Goal: Transaction & Acquisition: Purchase product/service

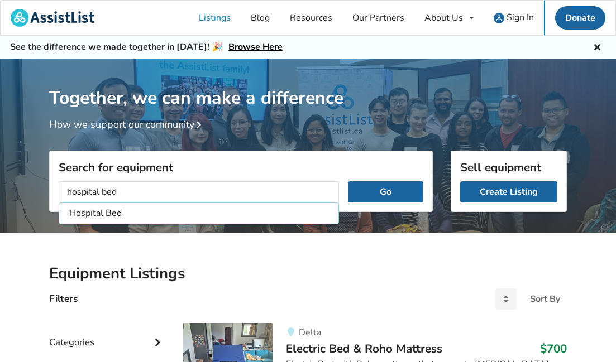
type input "hospital bed"
click at [385, 192] on button "Go" at bounding box center [385, 191] width 75 height 21
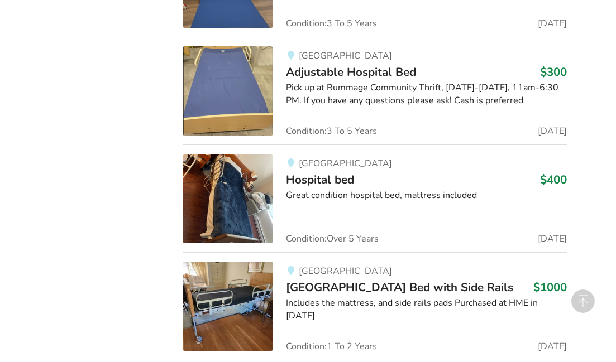
scroll to position [1758, 0]
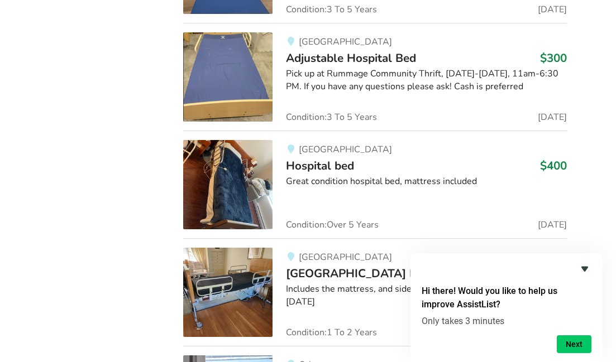
click at [582, 267] on icon "Hide survey" at bounding box center [584, 269] width 7 height 5
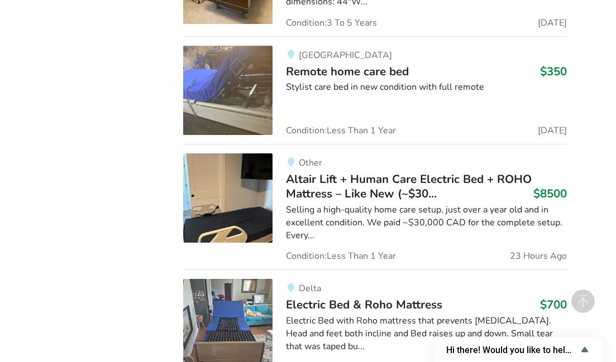
scroll to position [6293, 0]
click at [364, 171] on span "Altair Lift + Human Care Electric Bed + ROHO Mattress – Like New (~$30..." at bounding box center [409, 186] width 246 height 30
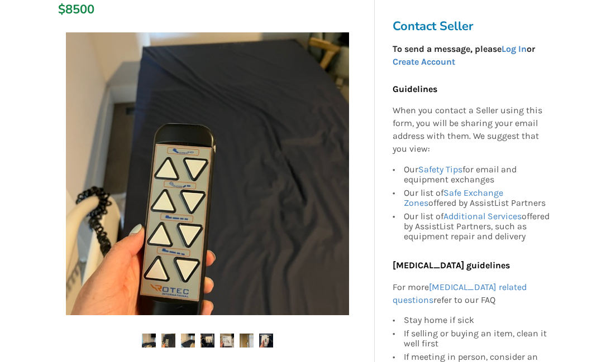
scroll to position [305, 0]
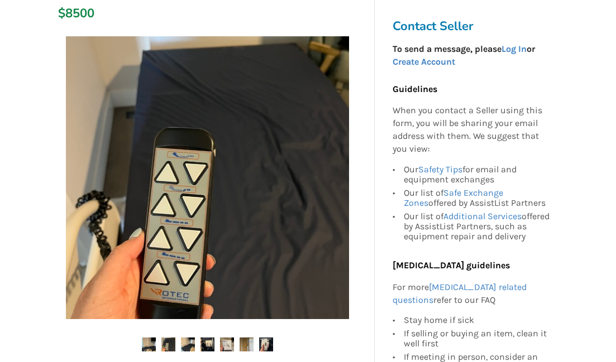
click at [170, 338] on img at bounding box center [168, 345] width 14 height 14
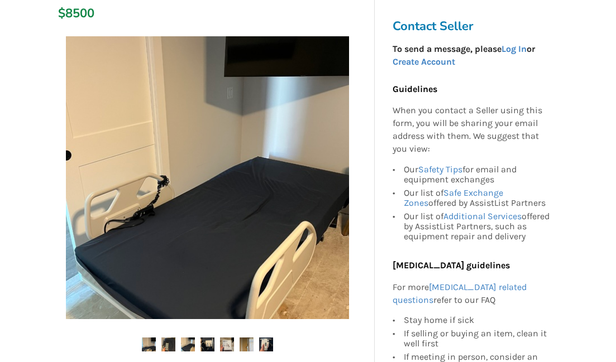
click at [187, 338] on img at bounding box center [188, 345] width 14 height 14
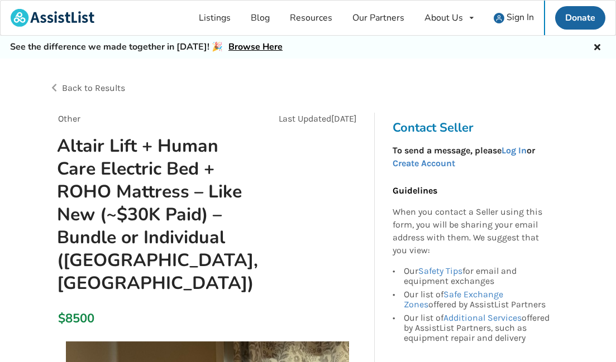
scroll to position [0, 0]
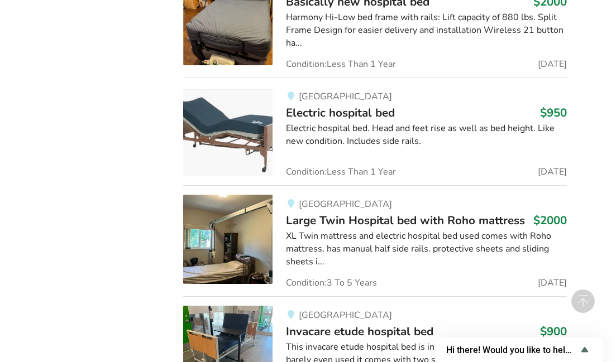
scroll to position [3262, 0]
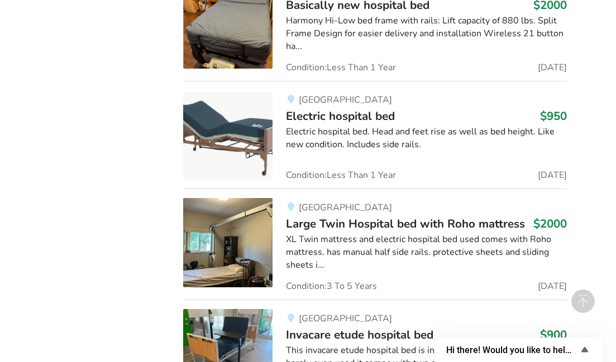
click at [314, 216] on span "Large Twin Hospital bed with Roho mattress" at bounding box center [405, 224] width 239 height 16
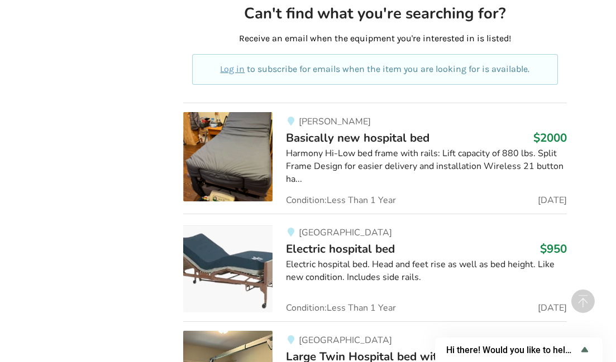
scroll to position [3129, 0]
click at [304, 130] on span "Basically new hospital bed" at bounding box center [358, 138] width 144 height 16
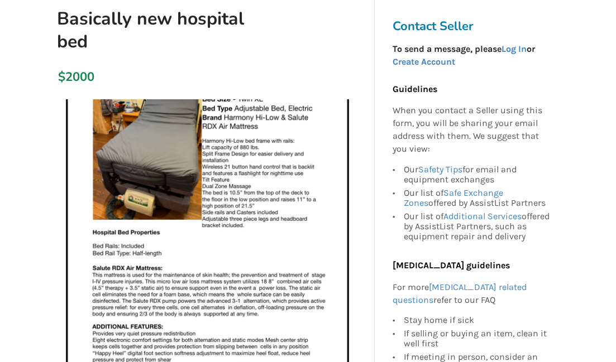
scroll to position [116, 0]
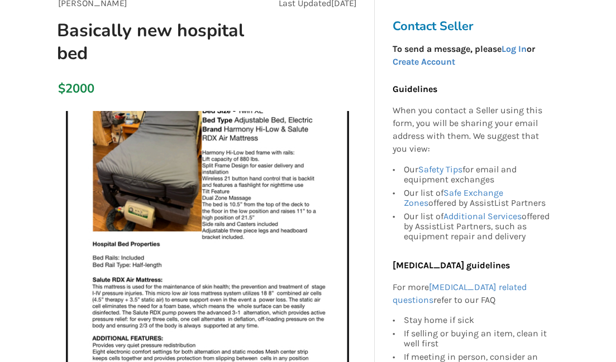
click at [264, 126] on img at bounding box center [207, 252] width 283 height 283
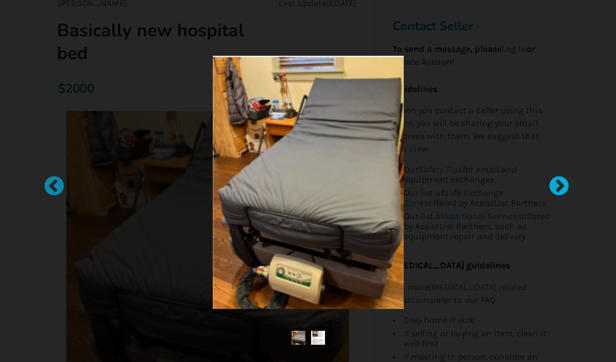
click at [558, 184] on div at bounding box center [553, 181] width 11 height 11
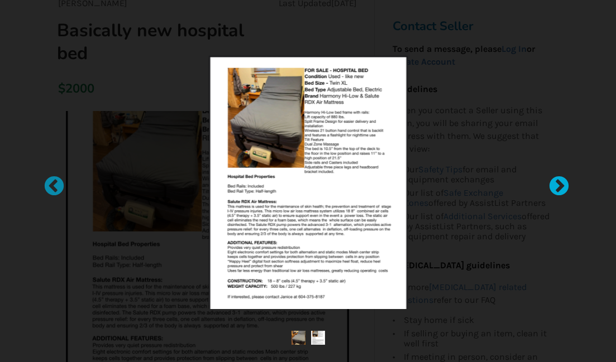
click at [558, 184] on div at bounding box center [553, 181] width 11 height 11
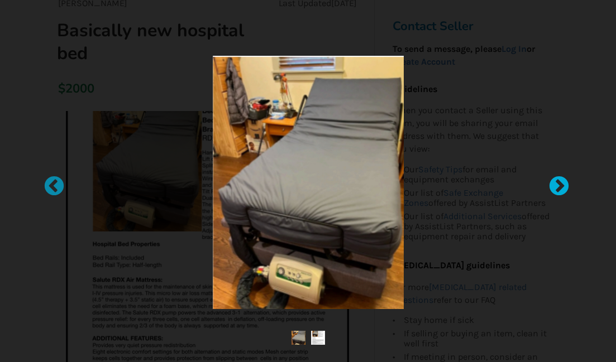
click at [558, 184] on div at bounding box center [553, 181] width 11 height 11
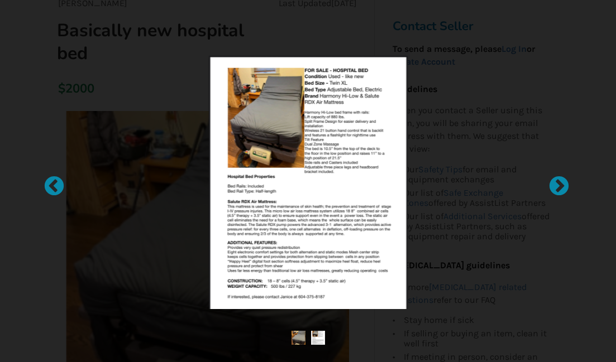
click at [34, 39] on div at bounding box center [308, 181] width 616 height 362
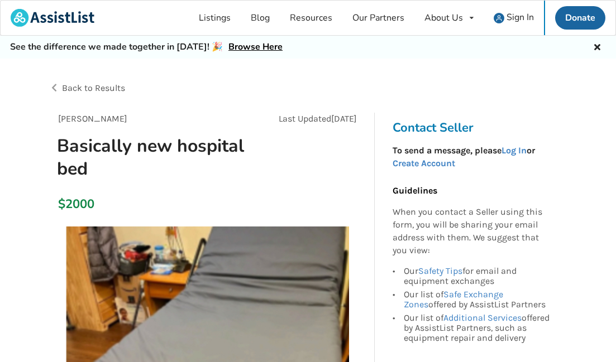
scroll to position [0, 0]
click at [75, 86] on span "Back to Results" at bounding box center [93, 88] width 63 height 11
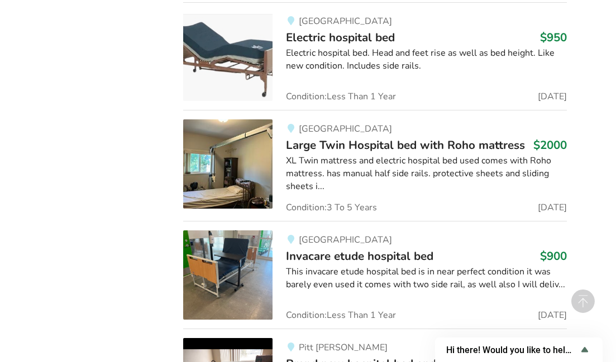
scroll to position [3347, 0]
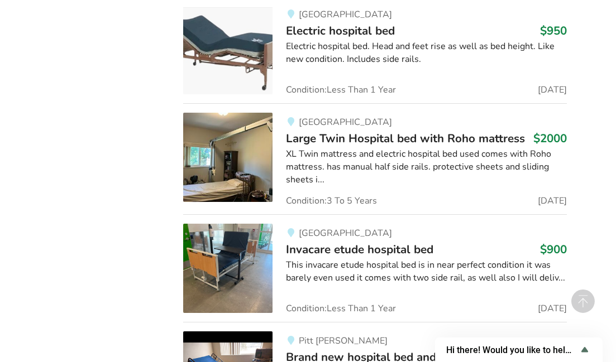
click at [327, 131] on span "Large Twin Hospital bed with Roho mattress" at bounding box center [405, 139] width 239 height 16
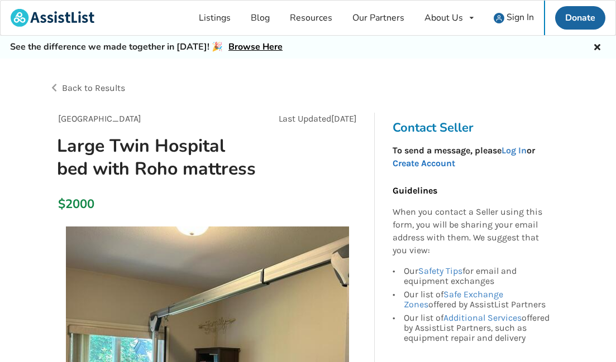
click at [431, 160] on link "Create Account" at bounding box center [424, 163] width 63 height 11
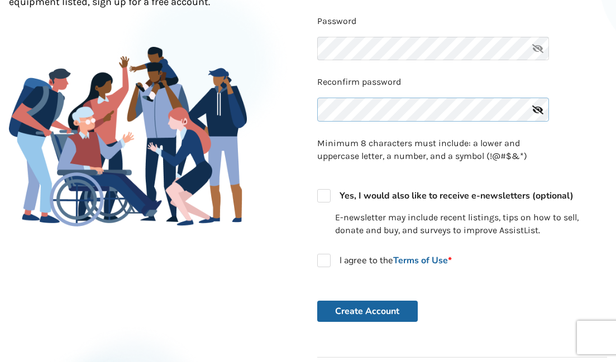
scroll to position [224, 0]
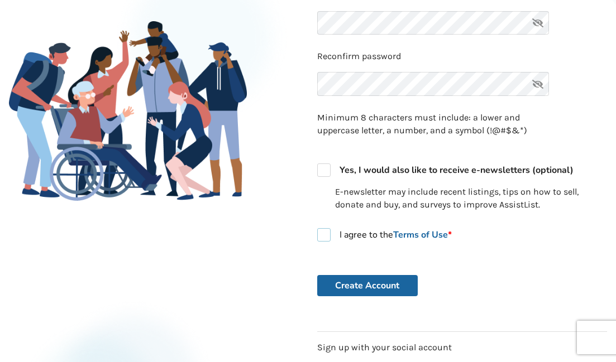
click at [325, 231] on label "I agree to the Terms of Use *" at bounding box center [384, 234] width 135 height 13
checkbox input "true"
click at [374, 283] on button "Create Account" at bounding box center [367, 285] width 101 height 21
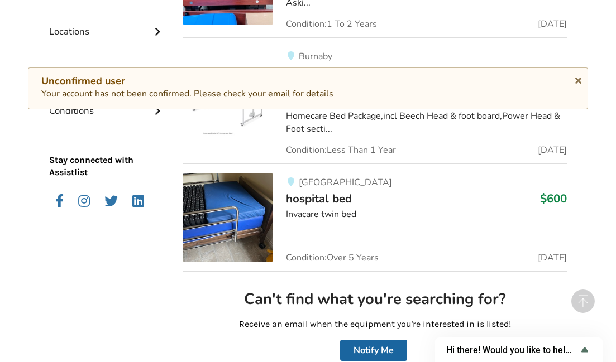
scroll to position [436, 0]
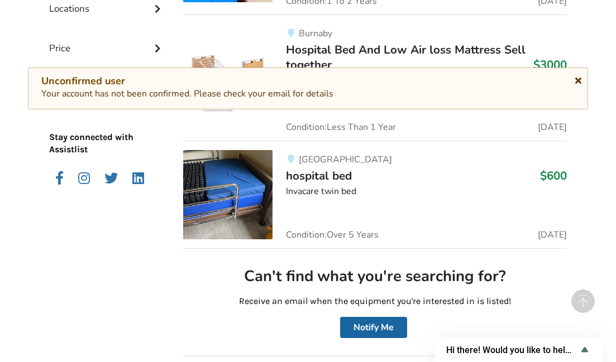
click at [578, 80] on icon at bounding box center [578, 78] width 11 height 9
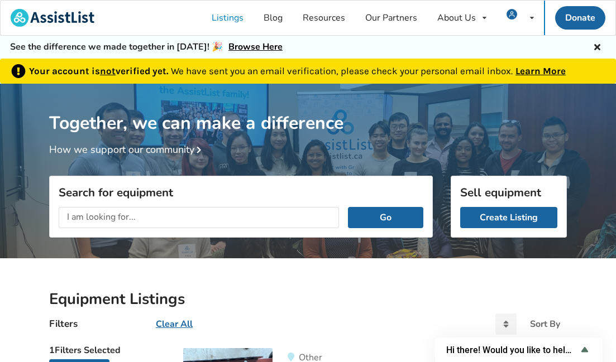
scroll to position [0, 0]
click at [166, 213] on input "text" at bounding box center [199, 217] width 280 height 21
click at [385, 217] on button "Go" at bounding box center [385, 217] width 75 height 21
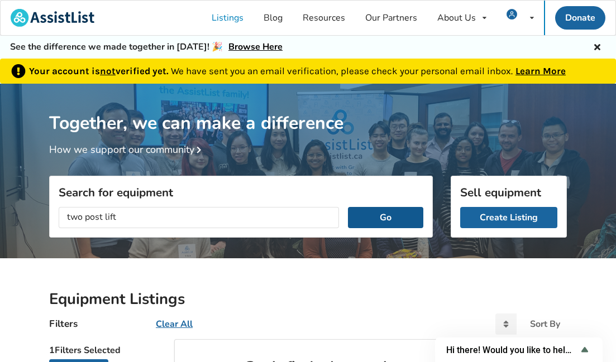
click at [392, 221] on button "Go" at bounding box center [385, 217] width 75 height 21
drag, startPoint x: 97, startPoint y: 217, endPoint x: 37, endPoint y: 217, distance: 59.2
click at [37, 217] on div "Your account is not verified yet. We have sent you an email verification, pleas…" at bounding box center [308, 361] width 616 height 604
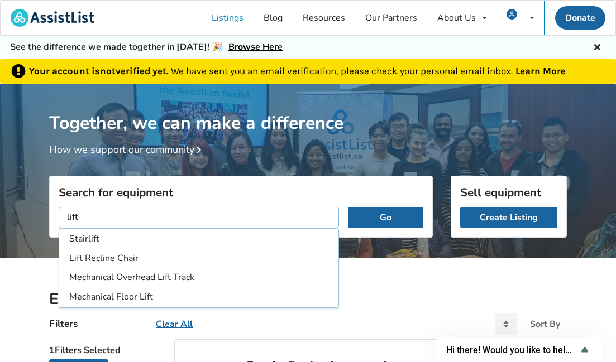
type input "lift"
click at [385, 217] on button "Go" at bounding box center [385, 217] width 75 height 21
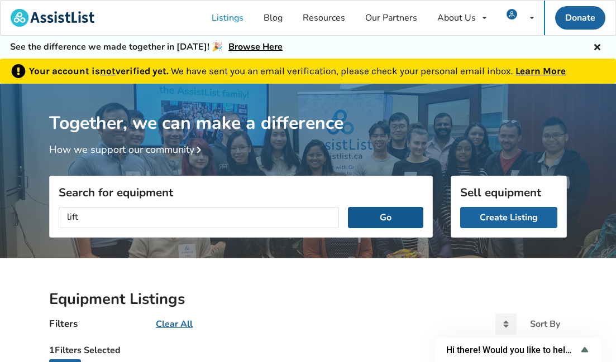
click at [375, 216] on button "Go" at bounding box center [385, 217] width 75 height 21
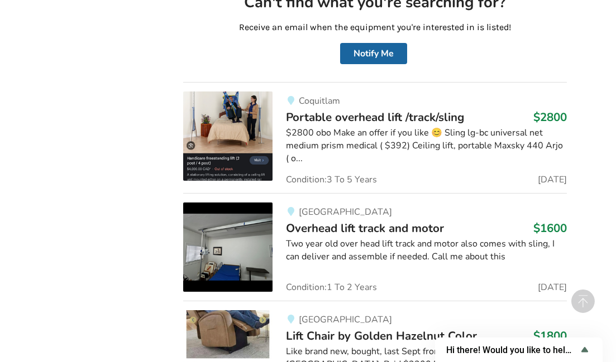
scroll to position [716, 0]
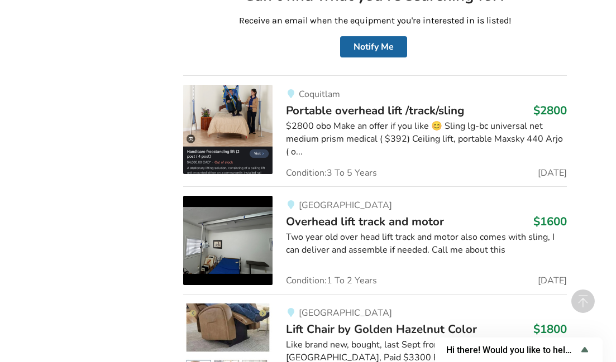
click at [343, 214] on span "Overhead lift track and motor" at bounding box center [365, 222] width 158 height 16
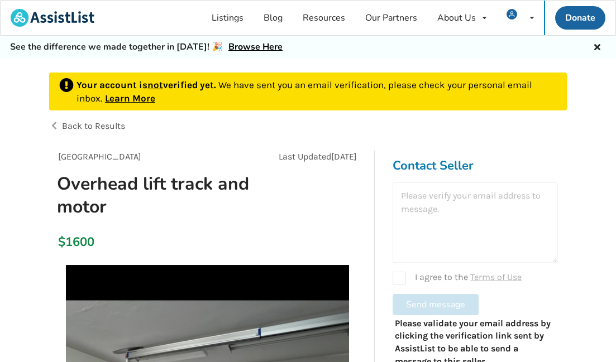
click at [75, 125] on span "Back to Results" at bounding box center [93, 126] width 63 height 11
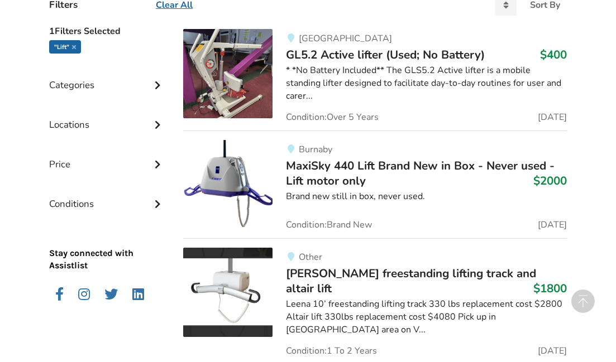
scroll to position [349, 0]
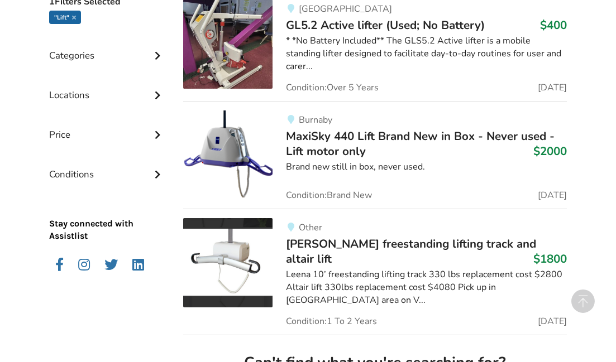
click at [383, 136] on span "MaxiSky 440 Lift Brand New in Box - Never used - Lift motor only" at bounding box center [420, 143] width 269 height 30
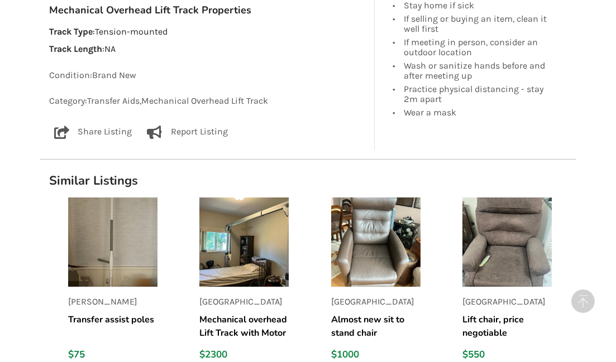
scroll to position [743, 0]
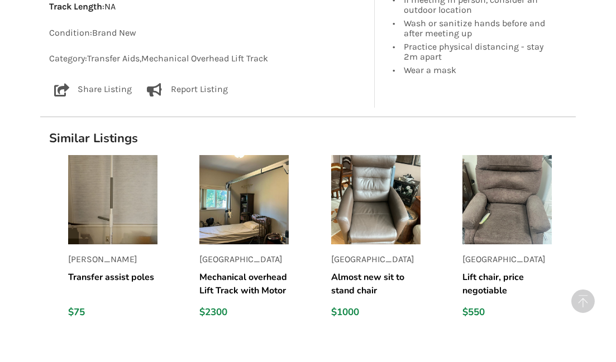
click at [234, 271] on h5 "Mechanical overhead Lift Track with Motor" at bounding box center [243, 284] width 89 height 27
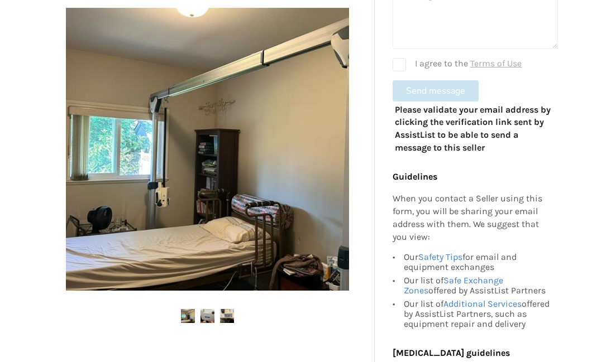
scroll to position [274, 0]
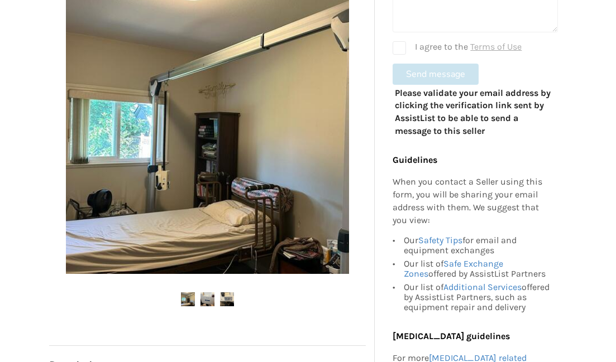
click at [224, 294] on img at bounding box center [227, 300] width 14 height 14
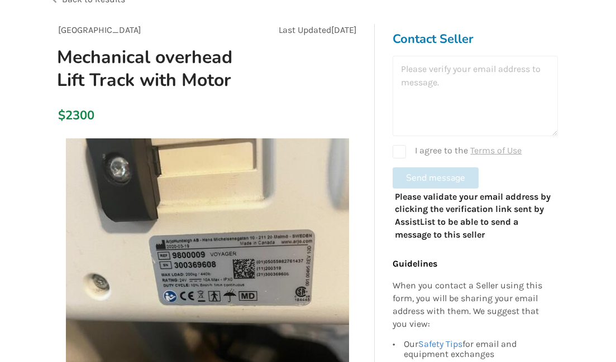
scroll to position [122, 0]
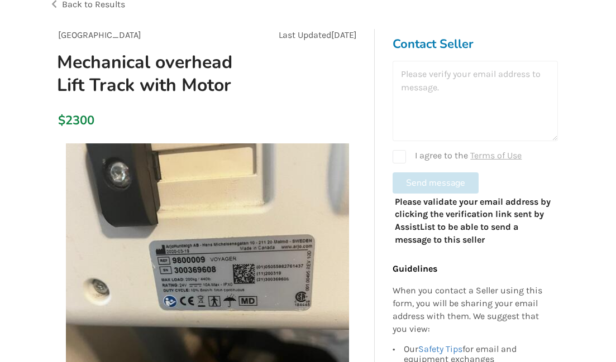
click at [534, 184] on form "I agree to the Terms of Use Send message" at bounding box center [475, 127] width 165 height 133
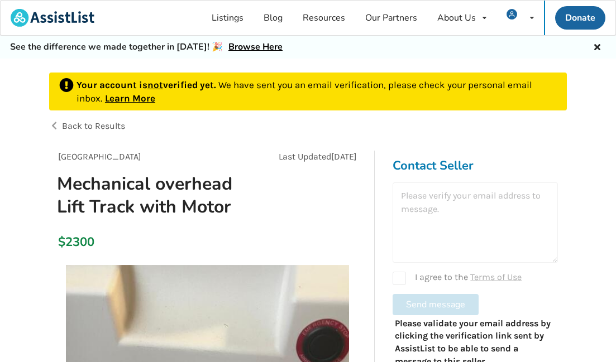
scroll to position [0, 0]
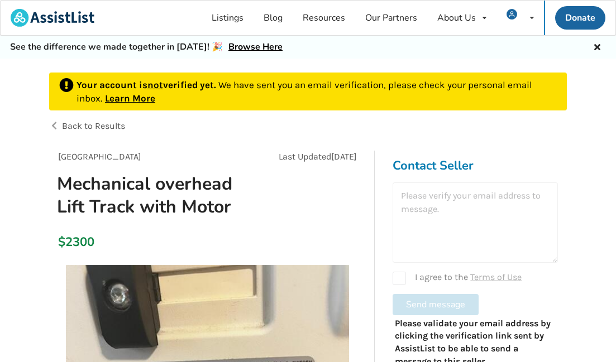
click at [419, 195] on div at bounding box center [475, 223] width 165 height 80
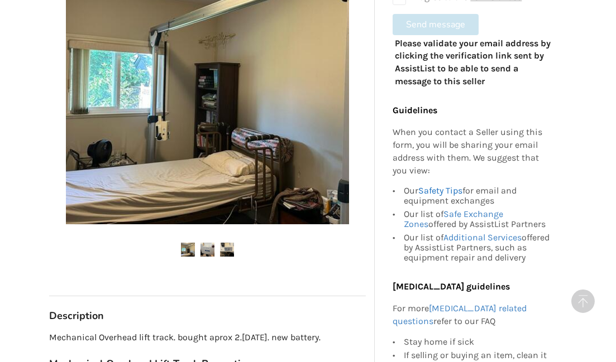
scroll to position [388, 0]
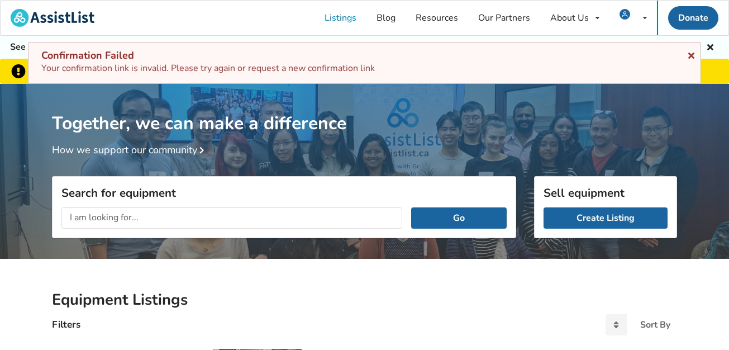
click at [694, 52] on icon at bounding box center [691, 53] width 11 height 9
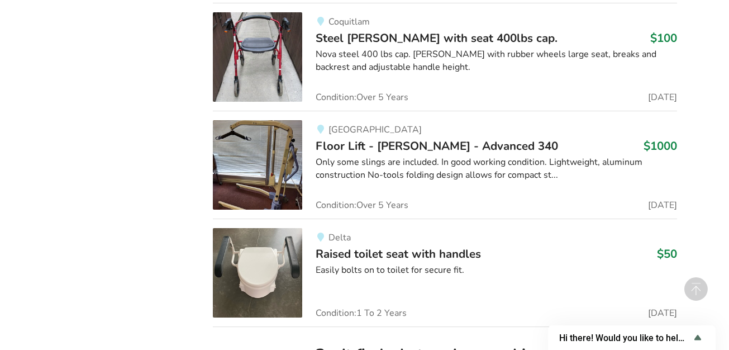
scroll to position [2719, 0]
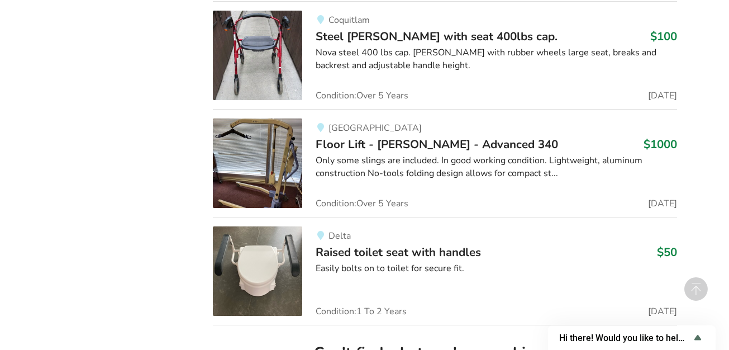
click at [342, 142] on span "Floor Lift - Joerns Hoyer - Advanced 340" at bounding box center [437, 144] width 242 height 16
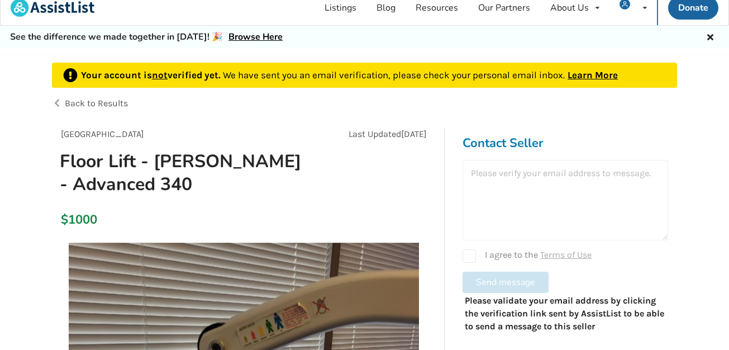
scroll to position [10, 0]
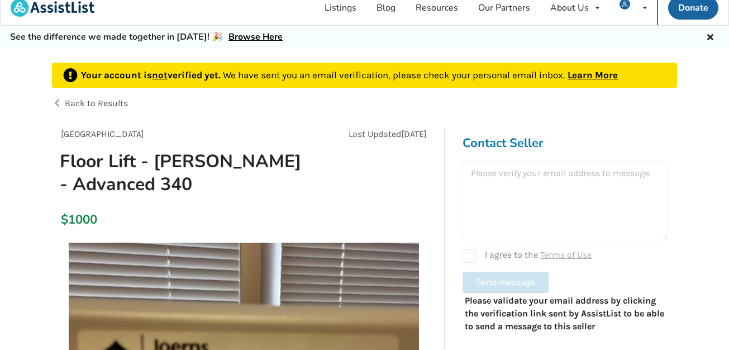
click at [103, 100] on span "Back to Results" at bounding box center [96, 103] width 63 height 11
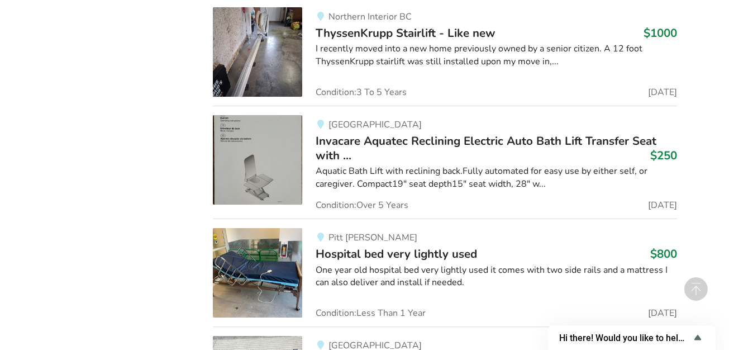
scroll to position [3825, 0]
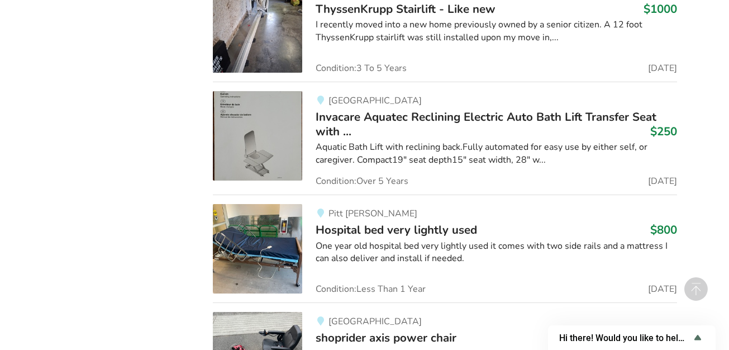
click at [383, 113] on span "Invacare Aquatec Reclining Electric Auto Bath Lift Transfer Seat with ..." at bounding box center [486, 124] width 341 height 30
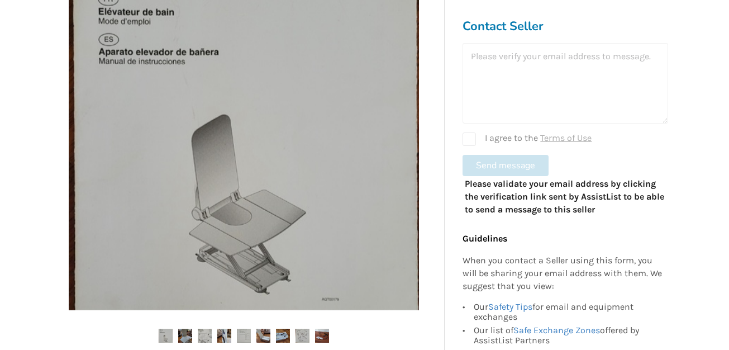
scroll to position [363, 0]
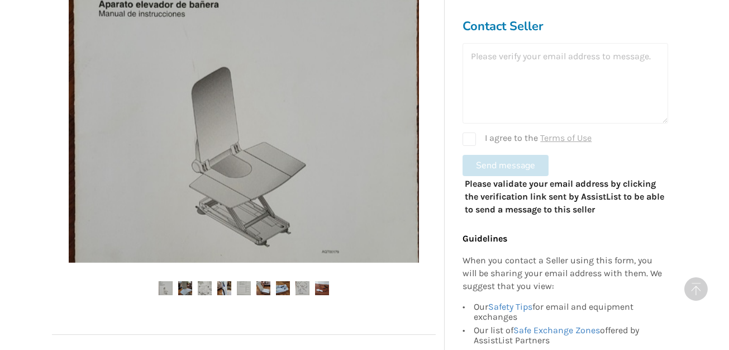
click at [183, 284] on img at bounding box center [185, 288] width 14 height 14
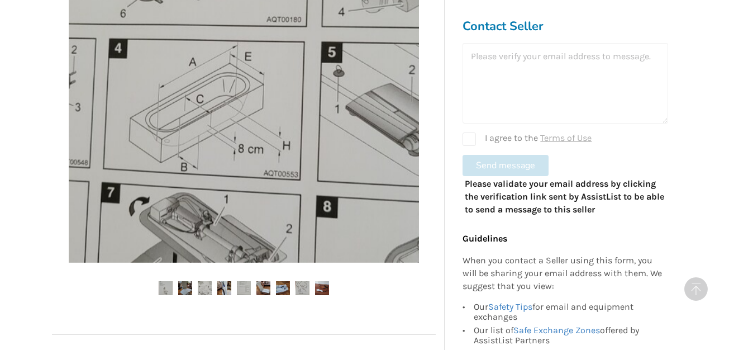
click at [202, 283] on img at bounding box center [205, 288] width 14 height 14
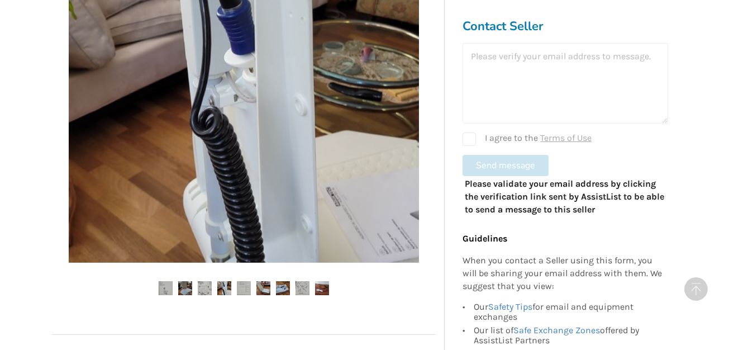
click at [218, 284] on img at bounding box center [224, 288] width 14 height 14
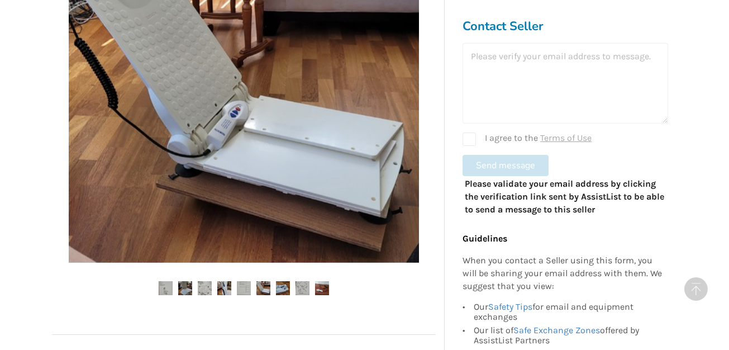
click at [242, 286] on img at bounding box center [244, 288] width 14 height 14
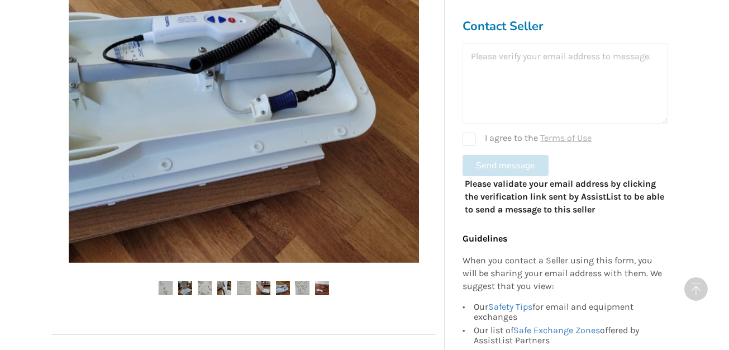
click at [288, 285] on img at bounding box center [283, 288] width 14 height 14
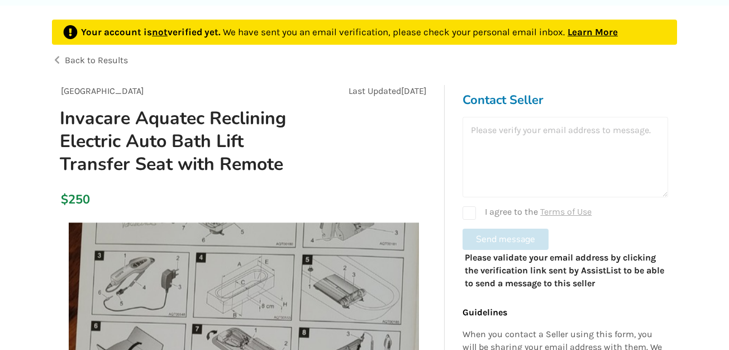
scroll to position [51, 0]
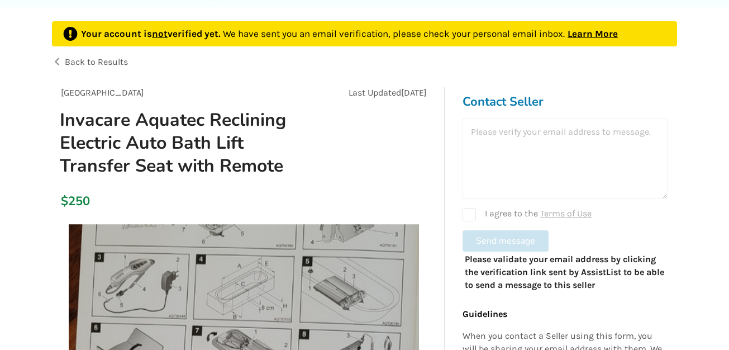
click at [76, 58] on span "Back to Results" at bounding box center [96, 61] width 63 height 11
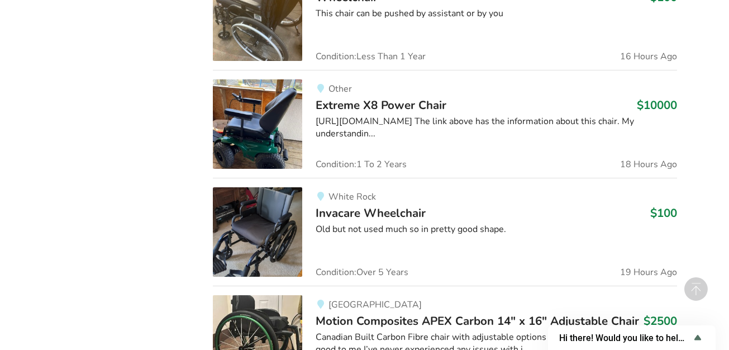
scroll to position [805, 0]
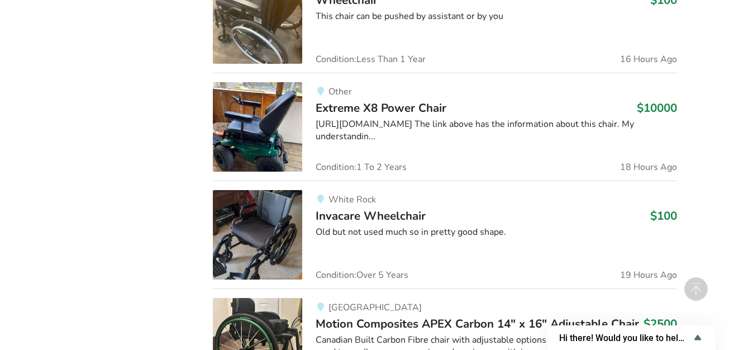
click at [408, 128] on div "[URL][DOMAIN_NAME] The link above has the information about this chair. My unde…" at bounding box center [496, 131] width 361 height 26
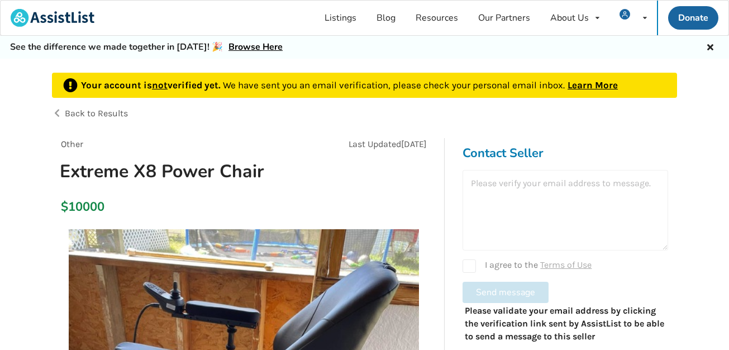
click at [79, 113] on span "Back to Results" at bounding box center [96, 113] width 63 height 11
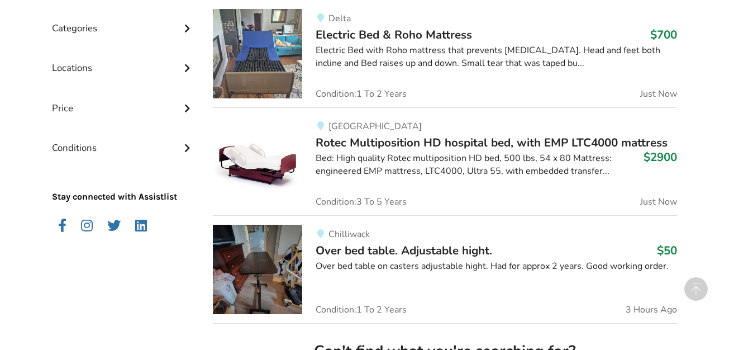
scroll to position [340, 0]
click at [356, 147] on span "Rotec Multiposition HD hospital bed, with EMP LTC4000 mattress" at bounding box center [492, 143] width 352 height 16
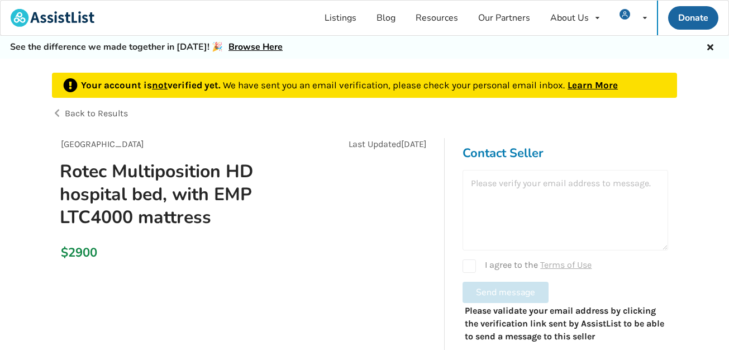
click at [82, 113] on span "Back to Results" at bounding box center [96, 113] width 63 height 11
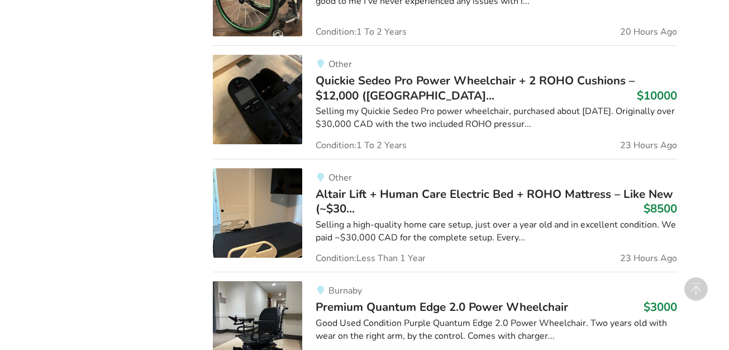
scroll to position [1152, 0]
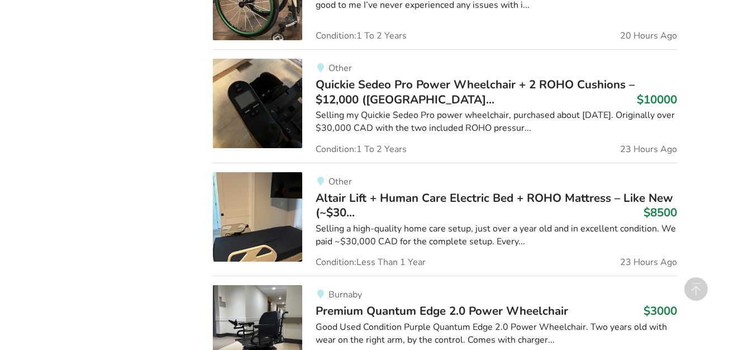
click at [412, 87] on span "Quickie Sedeo Pro Power Wheelchair + 2 ROHO Cushions – $12,000 ([GEOGRAPHIC_DAT…" at bounding box center [475, 92] width 319 height 30
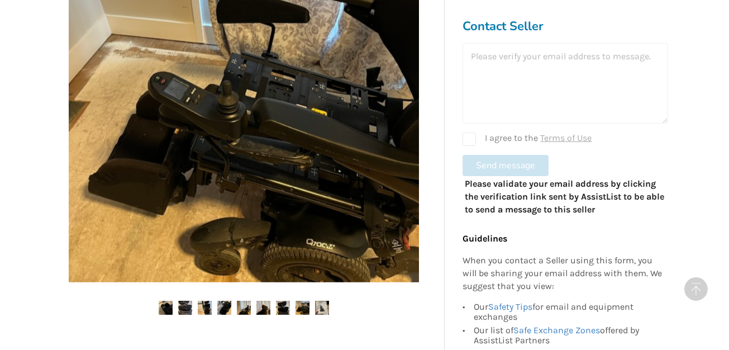
scroll to position [397, 0]
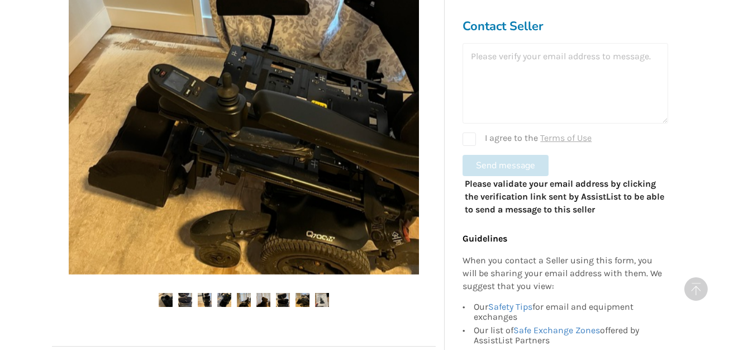
click at [187, 293] on img at bounding box center [185, 300] width 14 height 14
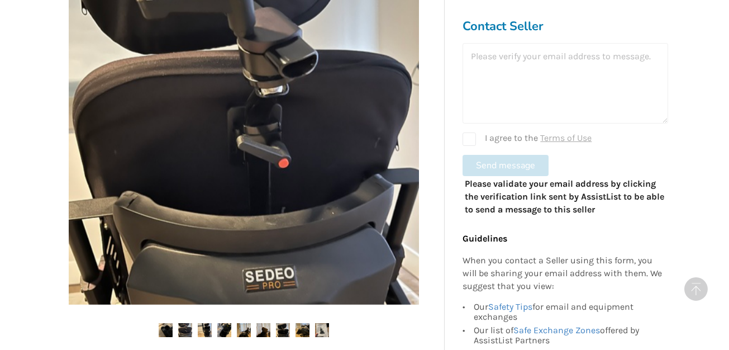
scroll to position [358, 0]
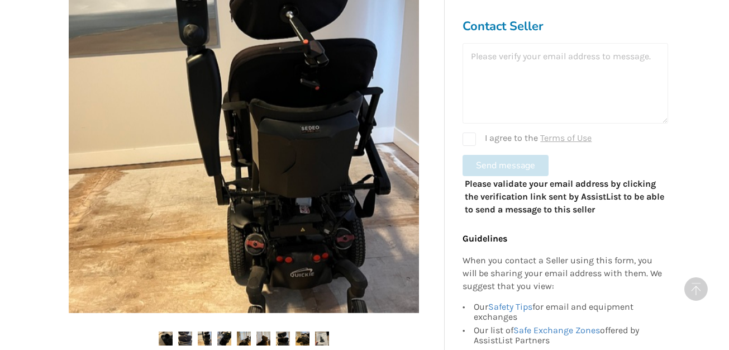
click at [204, 331] on img at bounding box center [205, 338] width 14 height 14
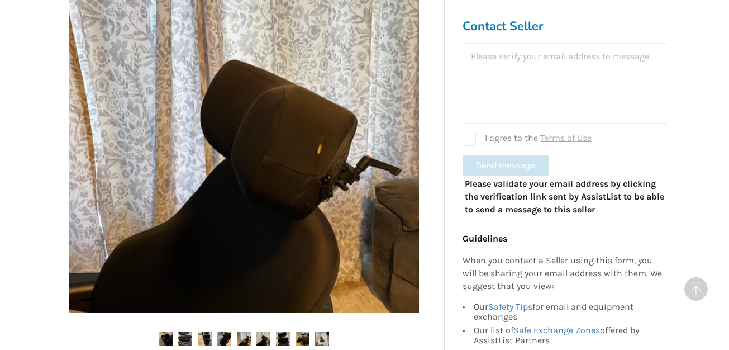
click at [224, 331] on img at bounding box center [224, 338] width 14 height 14
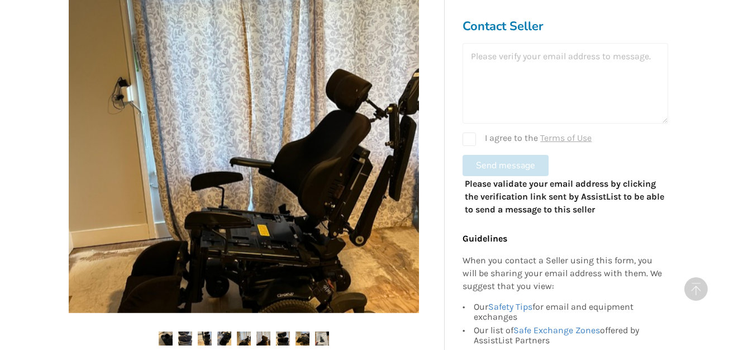
click at [242, 331] on img at bounding box center [244, 338] width 14 height 14
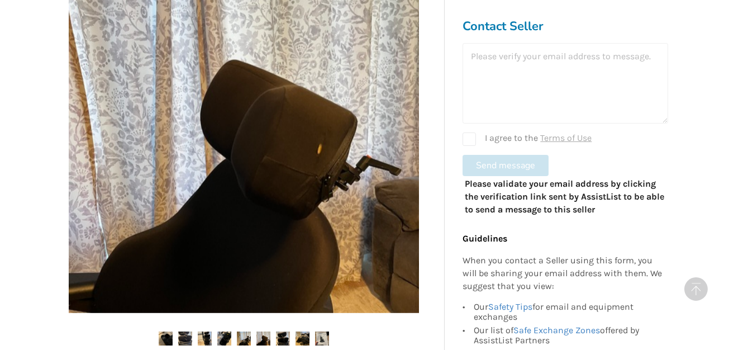
click at [263, 331] on img at bounding box center [263, 338] width 14 height 14
click at [284, 331] on img at bounding box center [283, 338] width 14 height 14
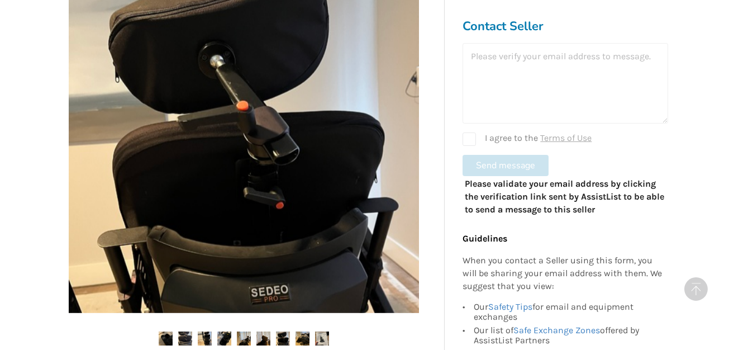
click at [299, 331] on img at bounding box center [302, 338] width 14 height 14
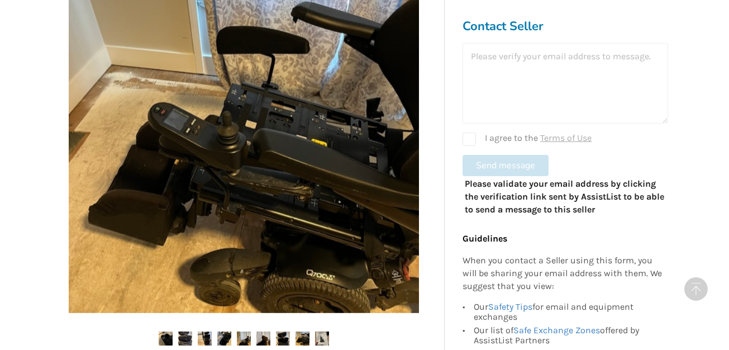
click at [324, 331] on img at bounding box center [322, 338] width 14 height 14
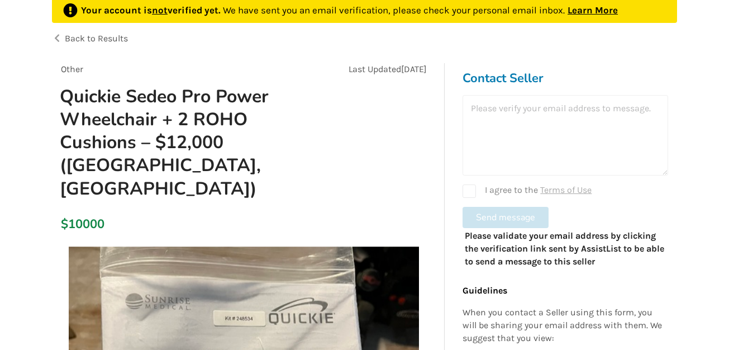
scroll to position [73, 0]
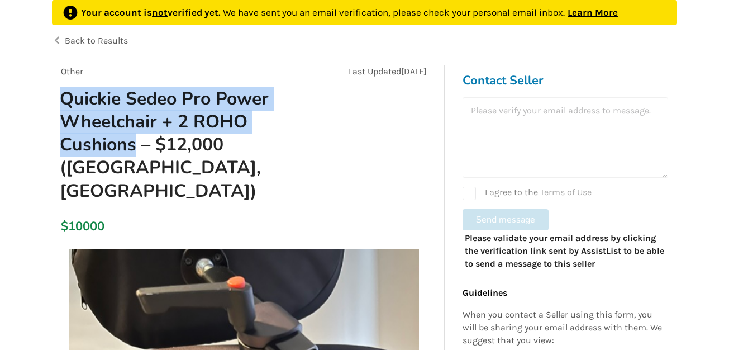
drag, startPoint x: 61, startPoint y: 95, endPoint x: 136, endPoint y: 146, distance: 90.1
click at [136, 146] on h1 "Quickie Sedeo Pro Power Wheelchair + 2 ROHO Cushions – $12,000 ([GEOGRAPHIC_DAT…" at bounding box center [183, 144] width 264 height 115
copy h1 "Quickie Sedeo Pro Power Wheelchair + 2 ROHO Cushions"
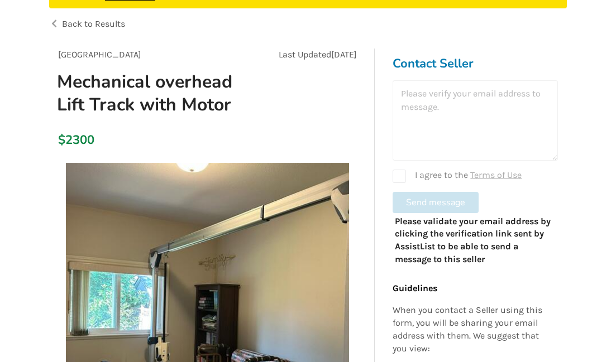
scroll to position [121, 0]
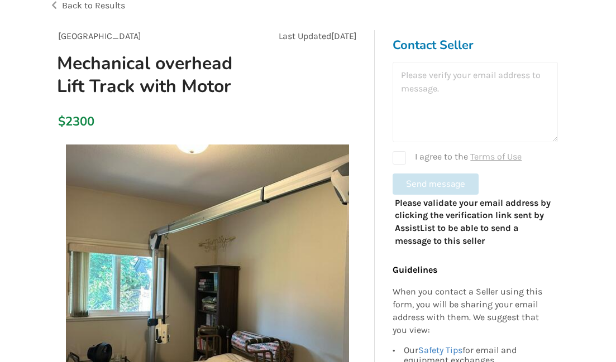
click at [552, 192] on form "I agree to the Terms of Use Send message" at bounding box center [475, 128] width 165 height 133
click at [433, 168] on form "I agree to the Terms of Use Send message" at bounding box center [475, 128] width 165 height 133
click at [184, 88] on h1 "Mechanical overhead Lift Track with Motor" at bounding box center [157, 75] width 218 height 46
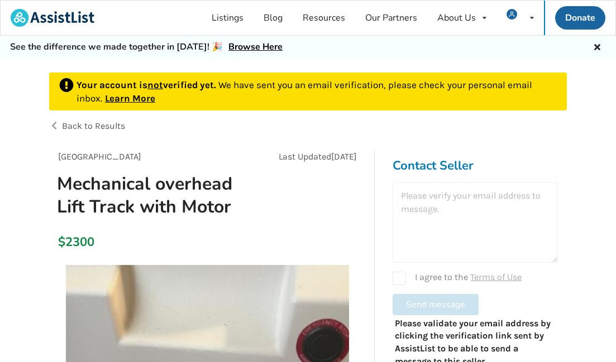
scroll to position [0, 0]
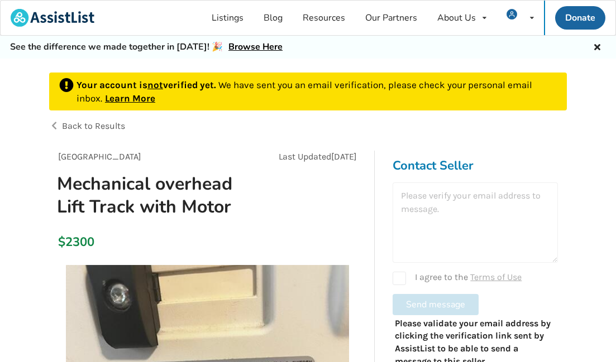
click at [128, 98] on link "Learn More" at bounding box center [130, 98] width 50 height 11
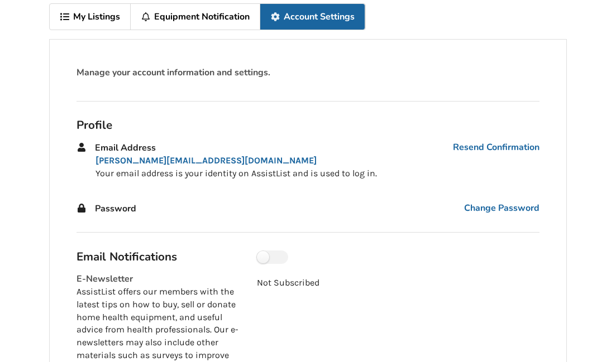
scroll to position [92, 0]
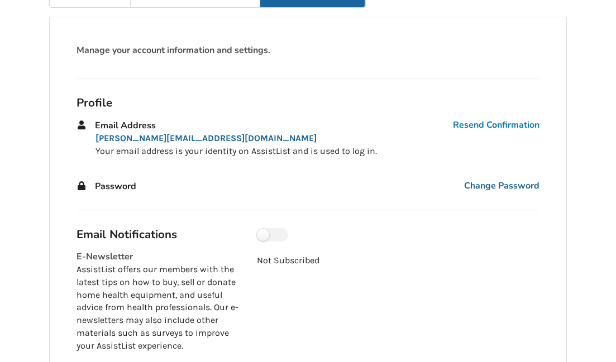
click at [474, 121] on link "Resend Confirmation" at bounding box center [496, 125] width 87 height 13
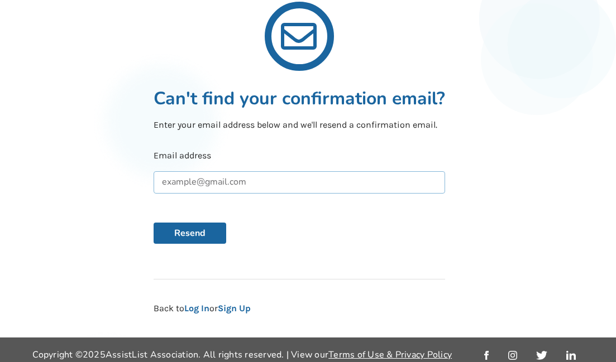
click at [190, 180] on input "text" at bounding box center [299, 182] width 291 height 22
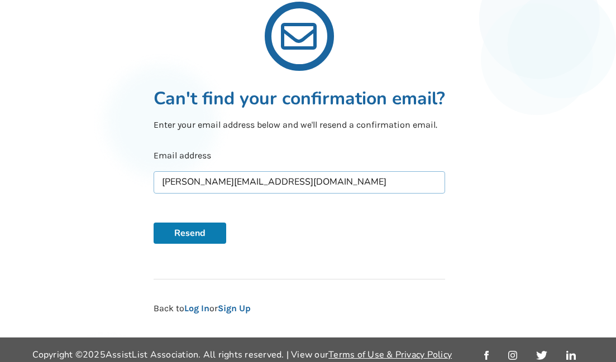
type input "Tammy.kosolofski@gmail.com"
click at [189, 233] on button "Resend" at bounding box center [190, 233] width 73 height 21
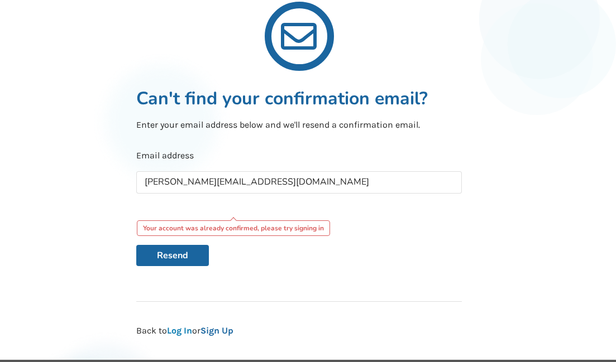
click at [174, 331] on link "Log In" at bounding box center [179, 331] width 25 height 11
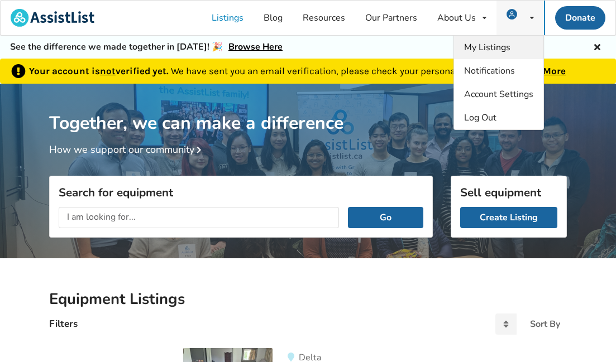
click at [471, 49] on span "My Listings" at bounding box center [487, 47] width 46 height 12
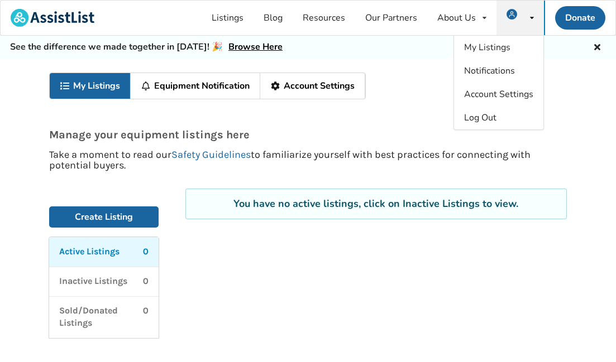
click at [529, 13] on div "My Listings Notifications Account Settings Log Out" at bounding box center [519, 18] width 47 height 35
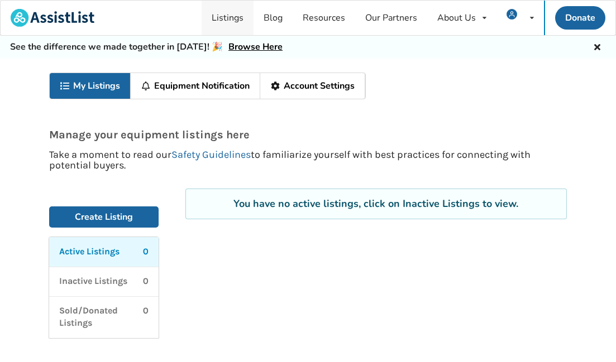
click at [227, 22] on link "Listings" at bounding box center [228, 18] width 52 height 35
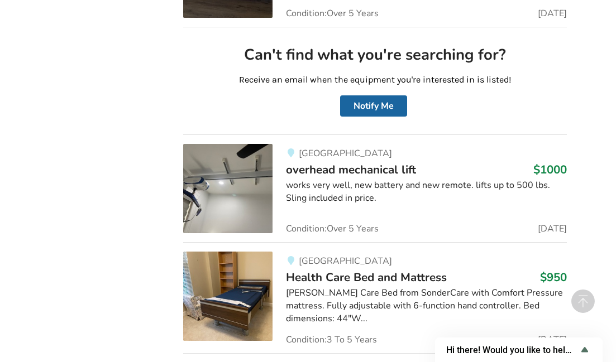
scroll to position [5848, 0]
click at [324, 161] on span "overhead mechanical lift" at bounding box center [351, 169] width 130 height 16
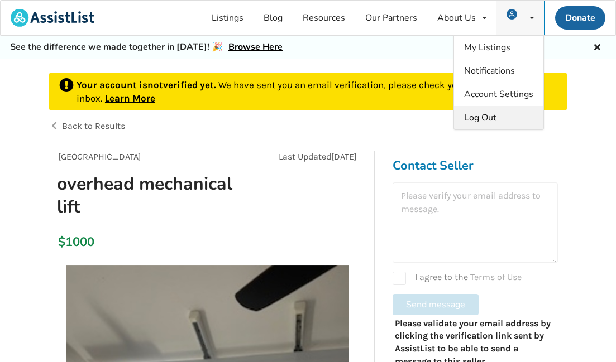
click at [475, 118] on span "Log Out" at bounding box center [480, 118] width 32 height 12
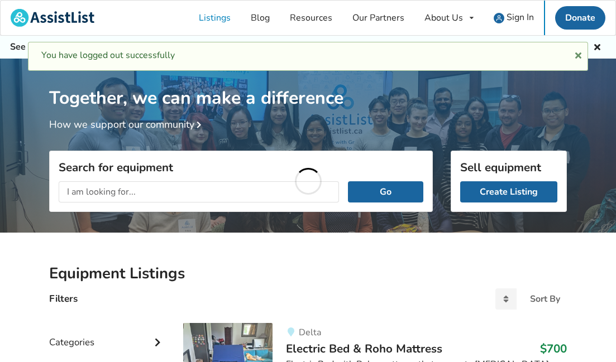
scroll to position [11, 0]
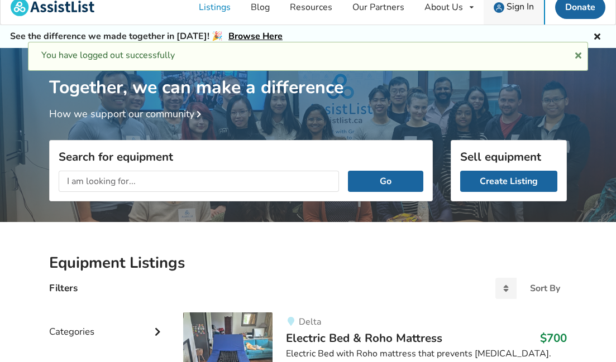
click at [519, 8] on span "Sign In" at bounding box center [519, 7] width 27 height 12
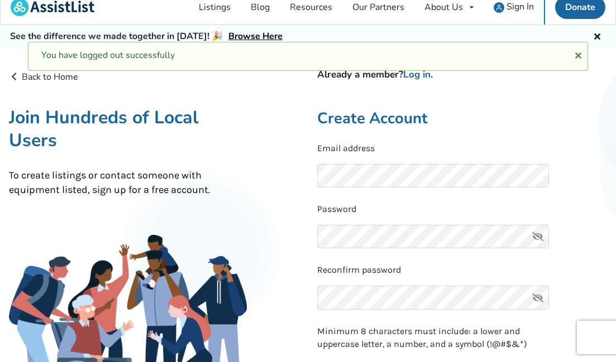
scroll to position [11, 0]
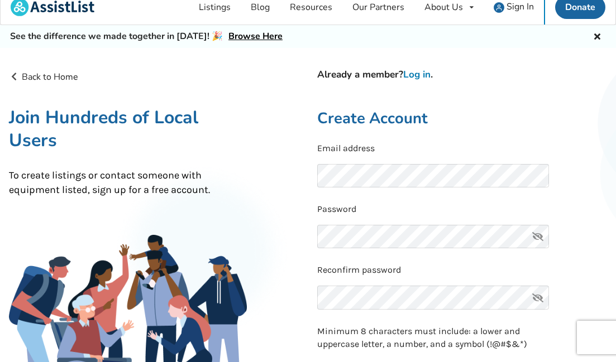
click at [425, 75] on link "Log in" at bounding box center [416, 74] width 27 height 13
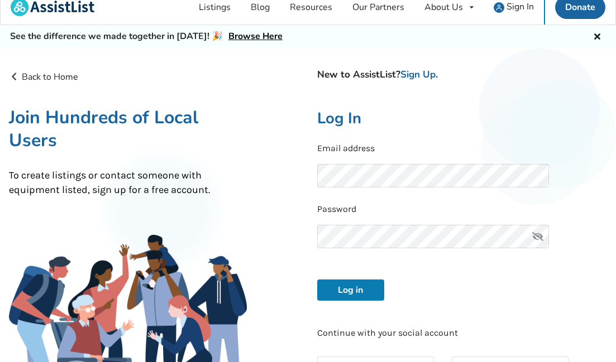
click at [345, 292] on button "Log in" at bounding box center [350, 290] width 67 height 21
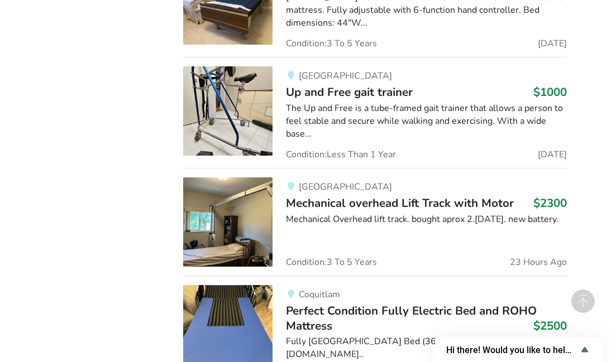
scroll to position [6130, 0]
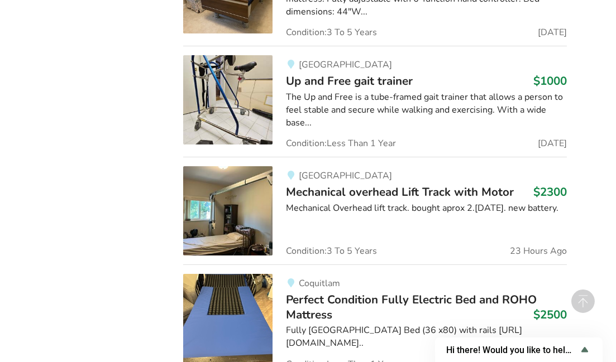
click at [372, 184] on span "Mechanical overhead Lift Track with Motor" at bounding box center [400, 192] width 228 height 16
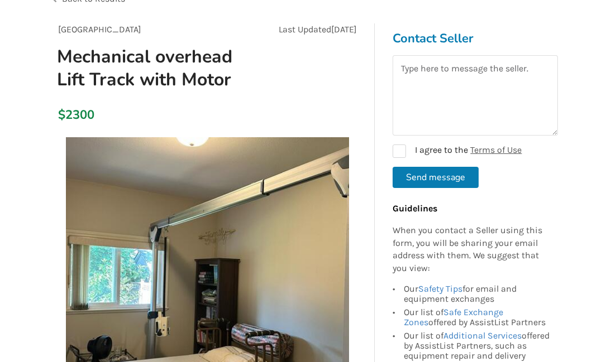
scroll to position [56, 0]
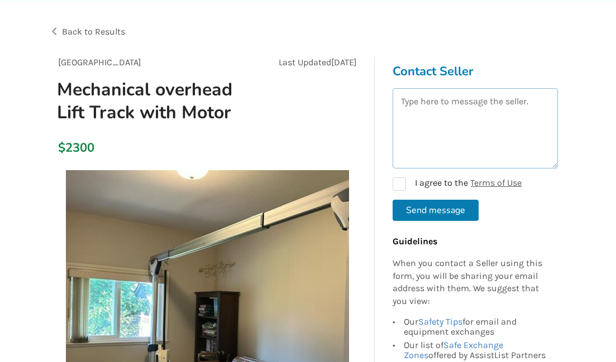
click at [445, 101] on textarea at bounding box center [475, 128] width 165 height 80
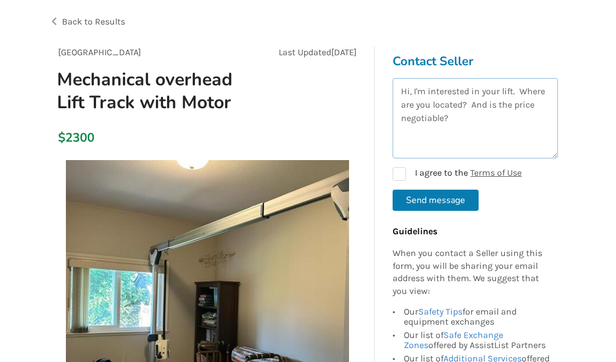
scroll to position [84, 0]
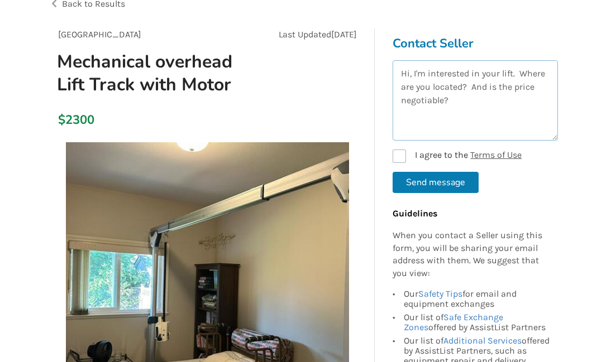
type textarea "Hi, I'm interested in your lift. Where are you located? And is the price negoti…"
click at [401, 155] on label "I agree to the Terms of Use" at bounding box center [457, 156] width 129 height 13
checkbox input "true"
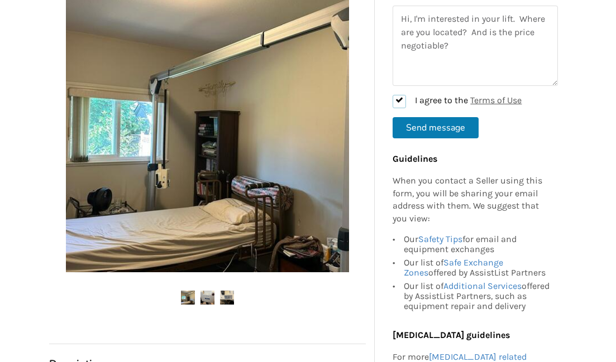
scroll to position [226, 0]
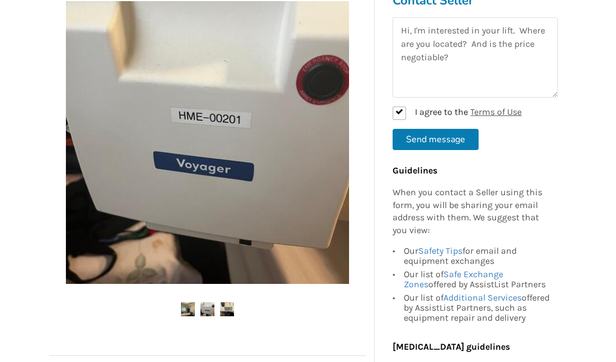
click at [420, 139] on button "Send message" at bounding box center [436, 139] width 86 height 21
checkbox input "false"
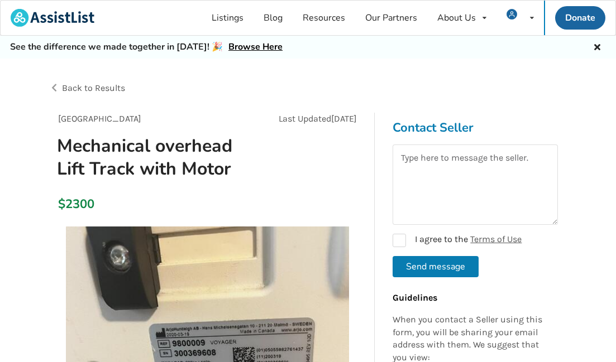
scroll to position [0, 0]
click at [89, 87] on span "Back to Results" at bounding box center [93, 88] width 63 height 11
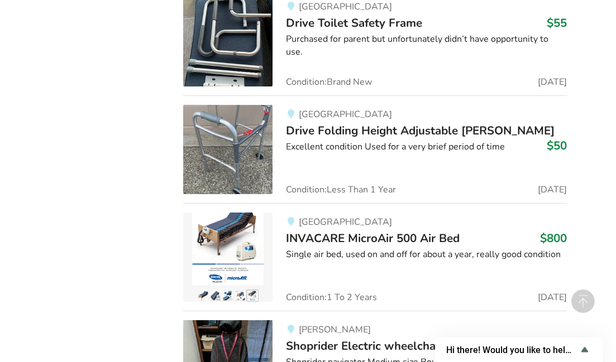
scroll to position [4815, 0]
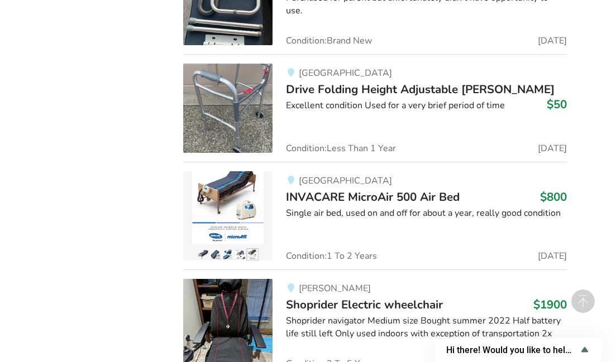
click at [368, 189] on span "INVACARE MicroAir 500 Air Bed" at bounding box center [373, 197] width 174 height 16
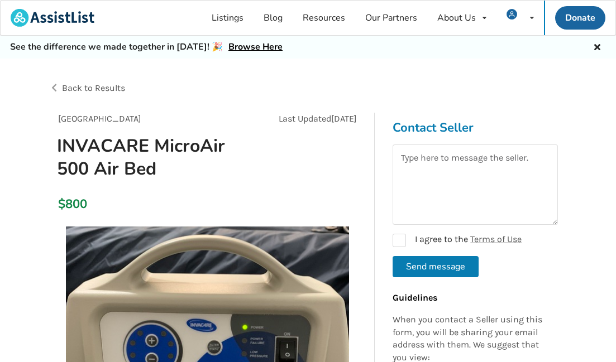
click at [82, 84] on span "Back to Results" at bounding box center [93, 88] width 63 height 11
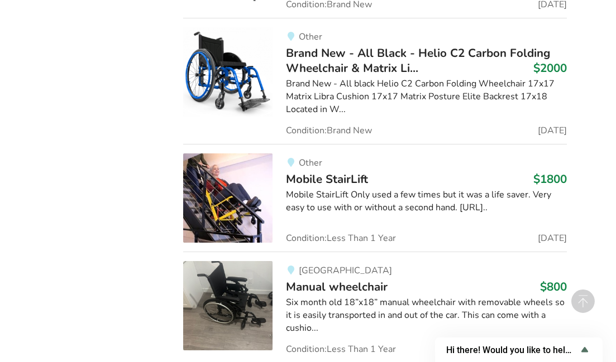
scroll to position [7953, 0]
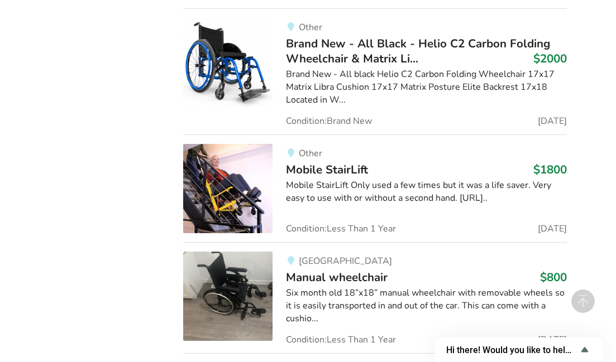
click at [339, 179] on div "Mobile StairLift Only used a few times but it was a life saver. Very easy to us…" at bounding box center [426, 192] width 281 height 26
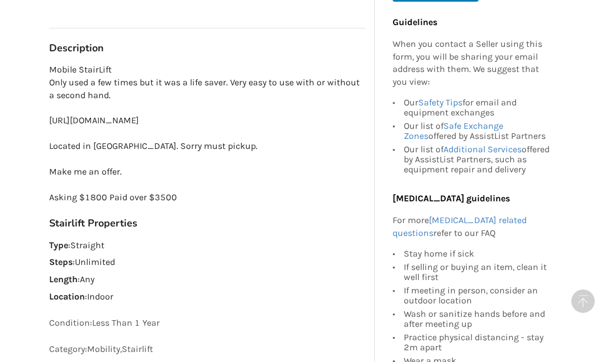
scroll to position [530, 0]
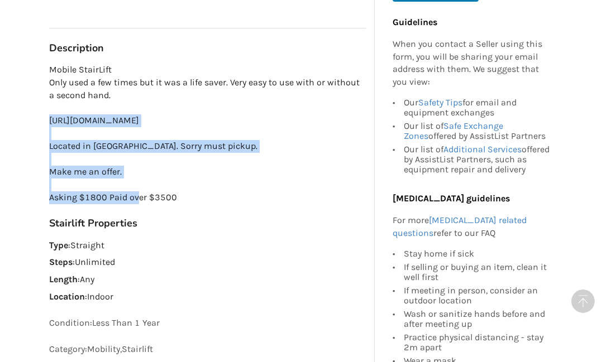
drag, startPoint x: 49, startPoint y: 116, endPoint x: 300, endPoint y: 133, distance: 251.9
click at [300, 133] on p "Mobile StairLift Only used a few times but it was a life saver. Very easy to us…" at bounding box center [207, 134] width 317 height 140
copy p "[URL][DOMAIN_NAME]"
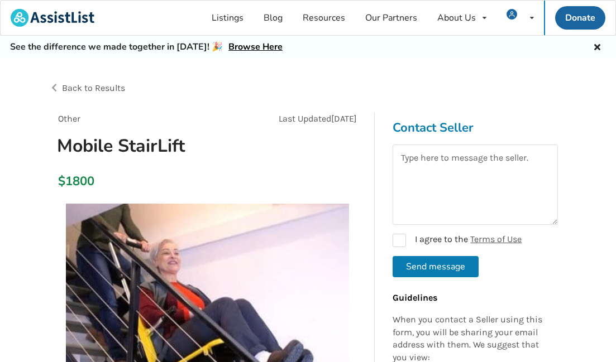
scroll to position [0, 0]
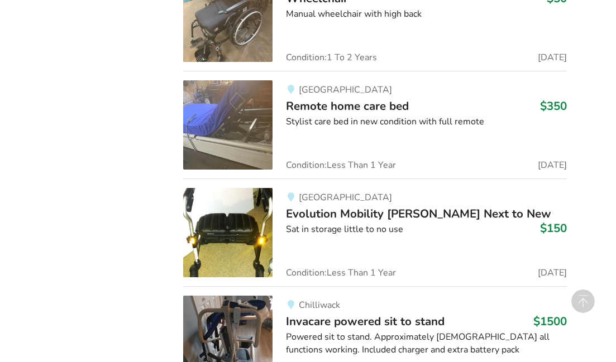
scroll to position [2169, 0]
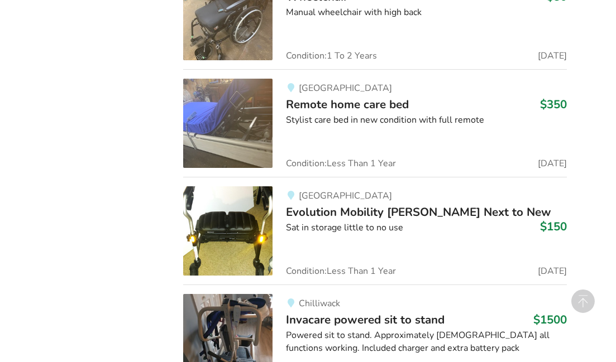
click at [343, 97] on span "Remote home care bed" at bounding box center [347, 105] width 123 height 16
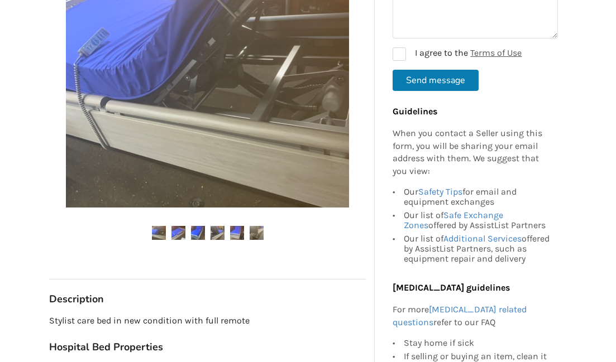
scroll to position [281, 0]
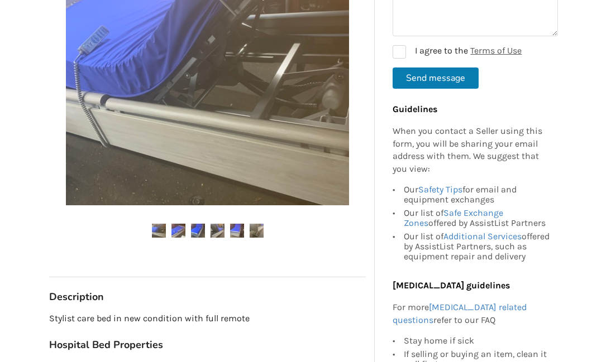
click at [174, 230] on img at bounding box center [178, 231] width 14 height 14
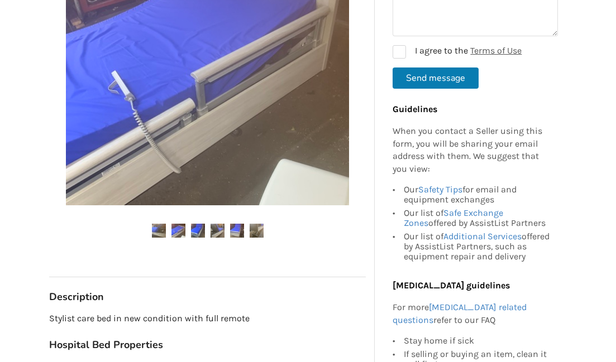
click at [193, 230] on img at bounding box center [198, 231] width 14 height 14
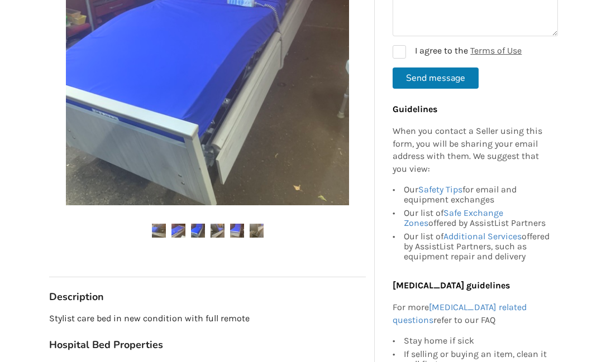
click at [212, 228] on img at bounding box center [218, 231] width 14 height 14
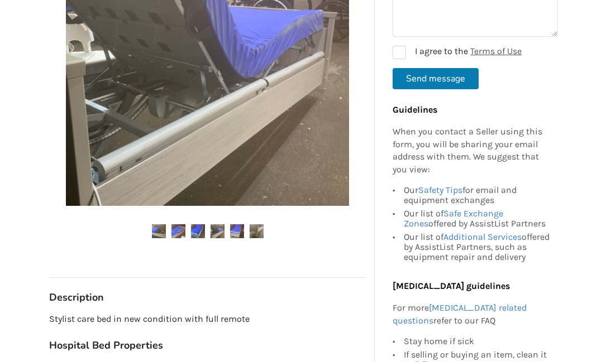
scroll to position [280, 0]
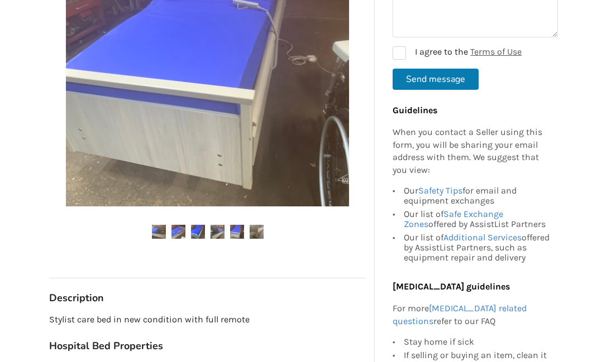
click at [234, 228] on img at bounding box center [237, 232] width 14 height 14
click at [257, 228] on img at bounding box center [257, 232] width 14 height 14
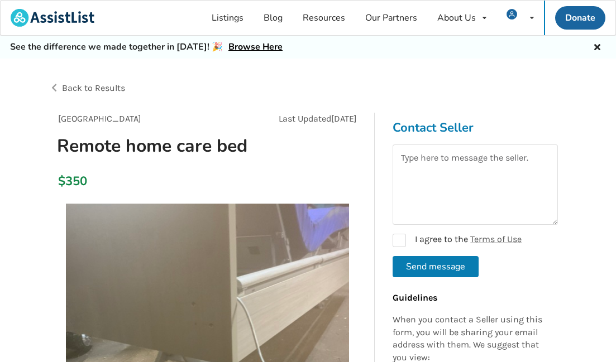
scroll to position [0, 0]
click at [78, 88] on span "Back to Results" at bounding box center [93, 88] width 63 height 11
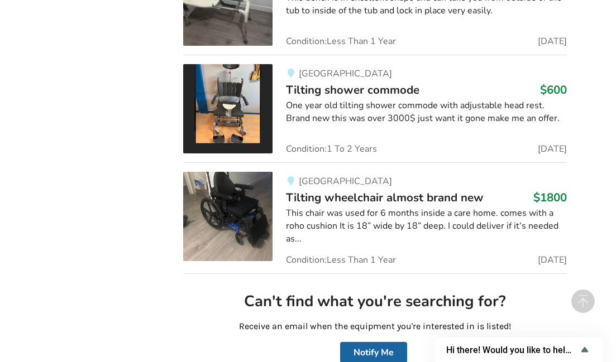
scroll to position [8500, 0]
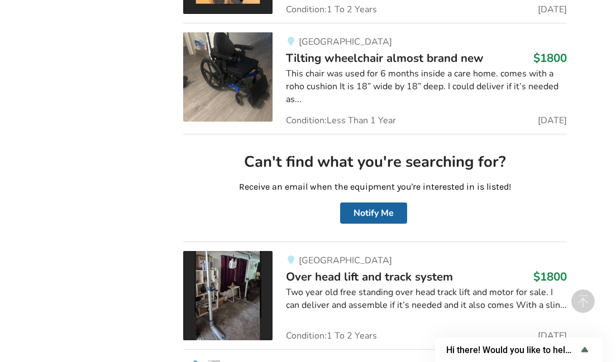
click at [337, 269] on span "Over head lift and track system" at bounding box center [369, 277] width 167 height 16
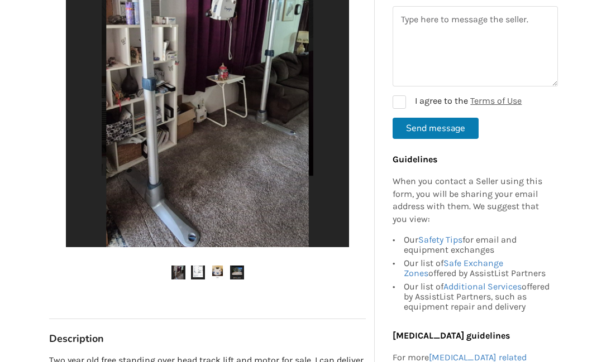
scroll to position [321, 0]
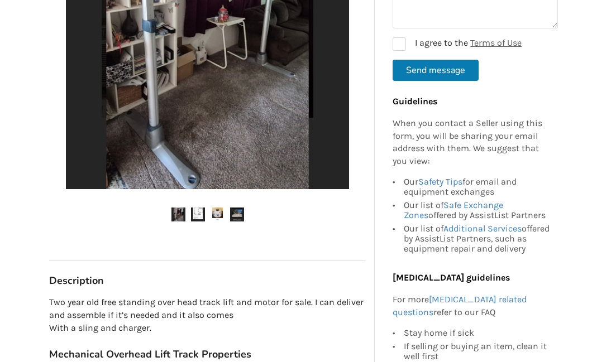
click at [193, 210] on img at bounding box center [198, 215] width 14 height 14
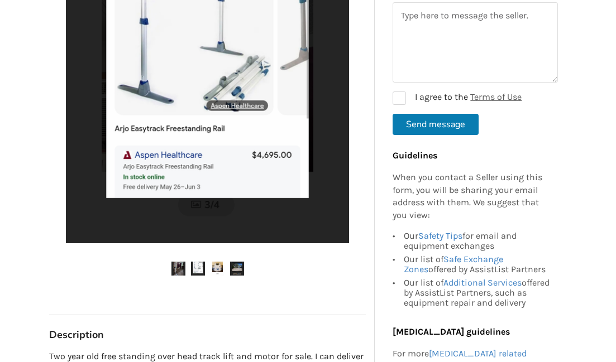
scroll to position [284, 0]
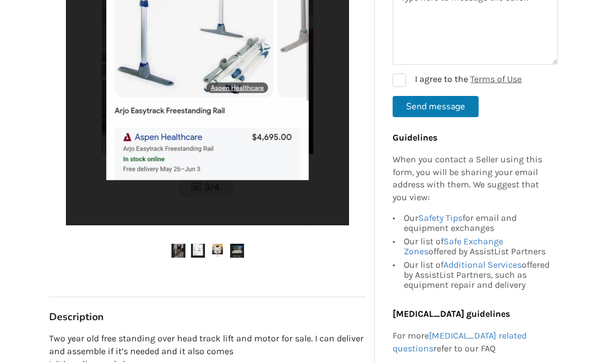
click at [197, 250] on img at bounding box center [198, 251] width 14 height 14
click at [214, 246] on img at bounding box center [218, 251] width 14 height 14
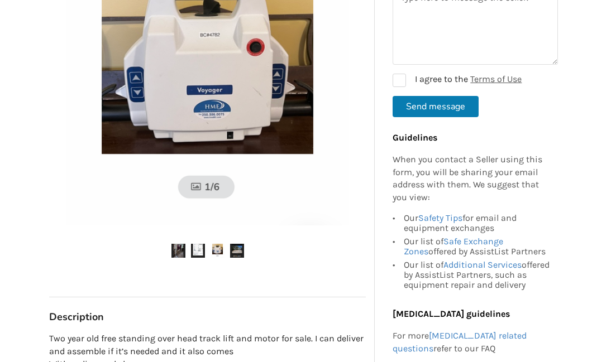
click at [236, 247] on img at bounding box center [237, 251] width 14 height 14
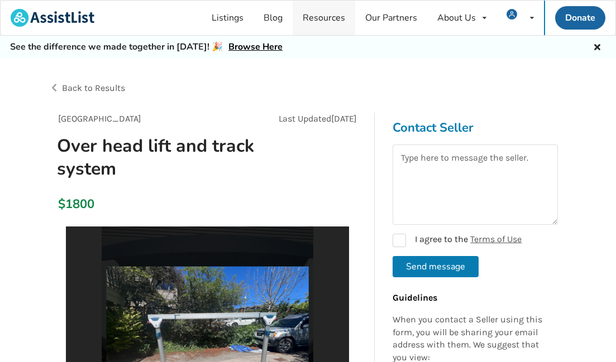
scroll to position [0, 0]
click at [79, 87] on span "Back to Results" at bounding box center [93, 88] width 63 height 11
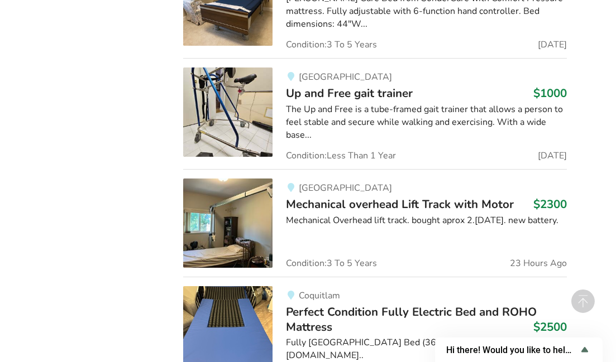
scroll to position [6128, 0]
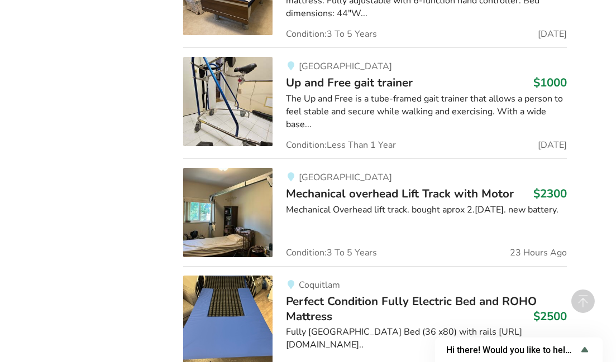
click at [334, 186] on span "Mechanical overhead Lift Track with Motor" at bounding box center [400, 194] width 228 height 16
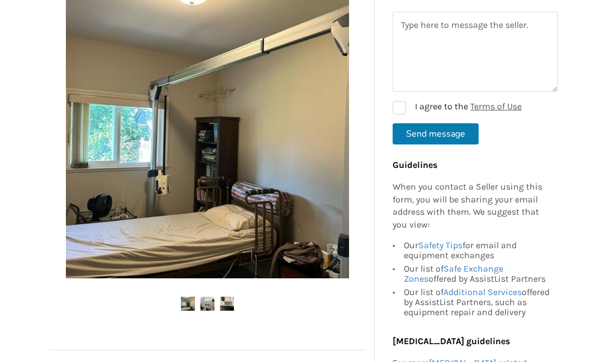
scroll to position [255, 0]
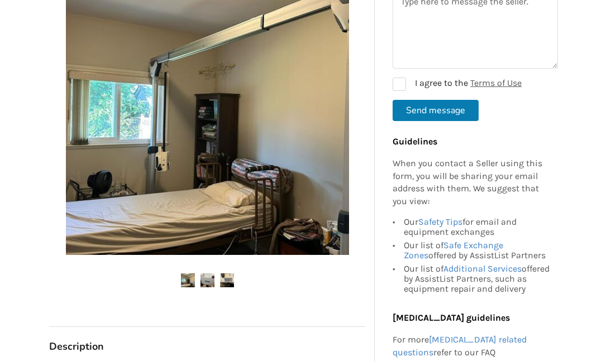
click at [205, 275] on img at bounding box center [207, 281] width 14 height 14
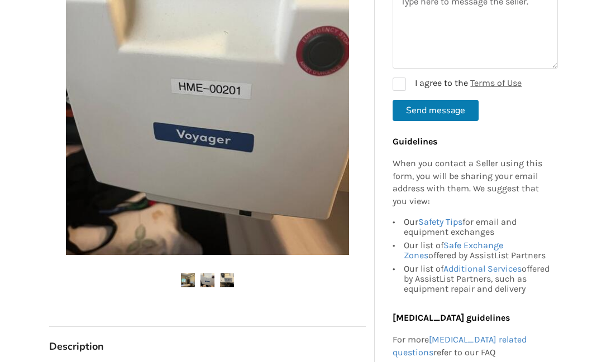
click at [224, 275] on img at bounding box center [227, 281] width 14 height 14
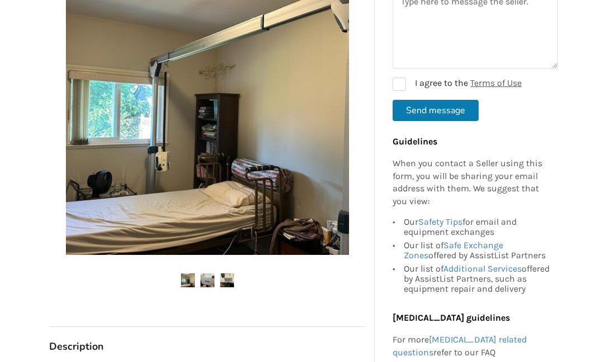
click at [183, 276] on img at bounding box center [188, 281] width 14 height 14
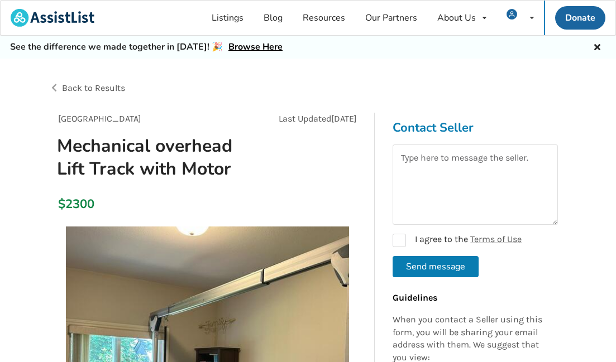
scroll to position [0, 0]
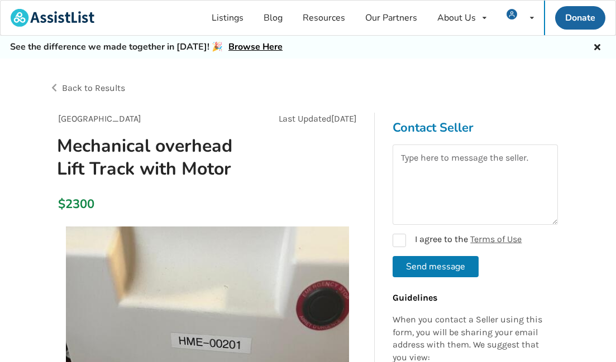
click at [82, 86] on span "Back to Results" at bounding box center [93, 88] width 63 height 11
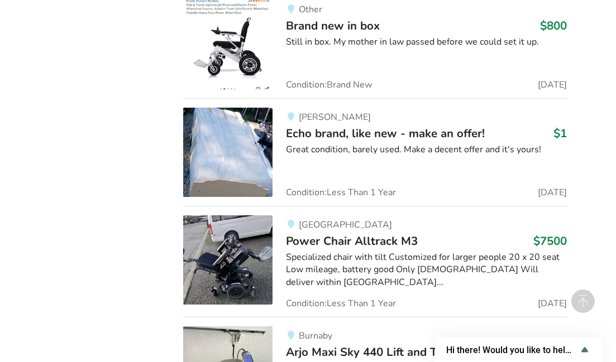
scroll to position [18101, 0]
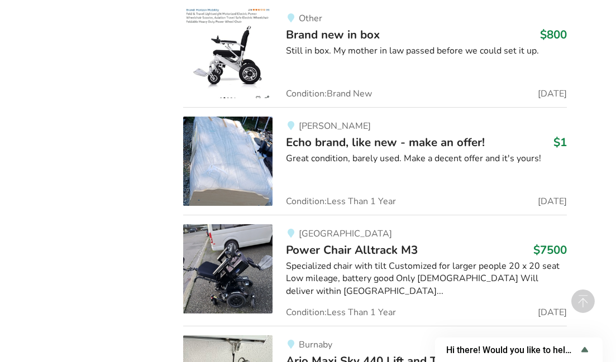
click at [349, 353] on span "Arjo Maxi Sky 440 Lift and Track" at bounding box center [372, 361] width 173 height 16
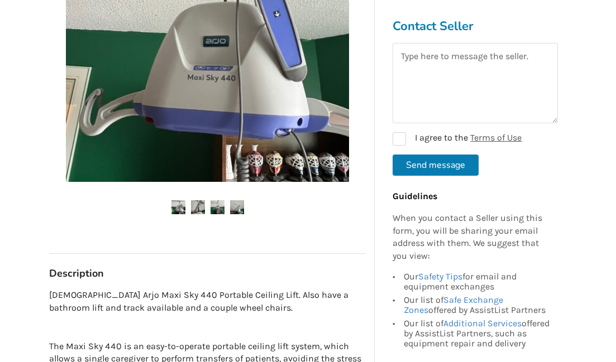
scroll to position [346, 0]
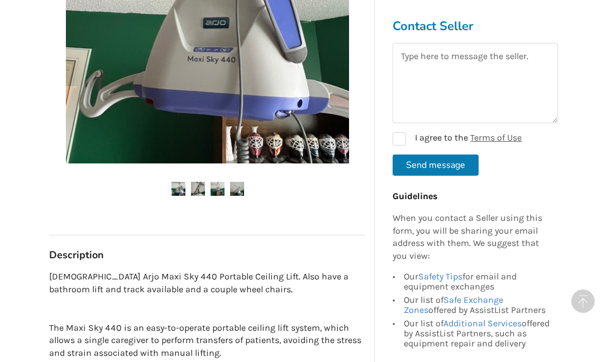
click at [196, 183] on img at bounding box center [198, 189] width 14 height 14
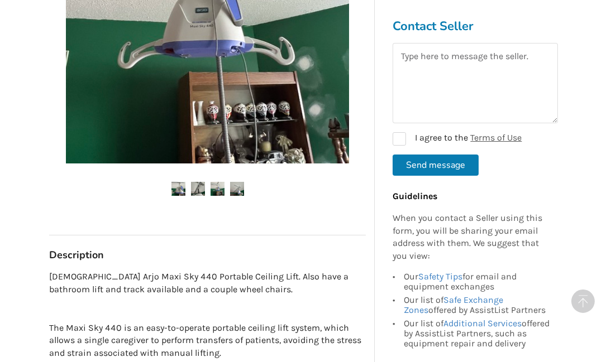
click at [216, 184] on img at bounding box center [218, 189] width 14 height 14
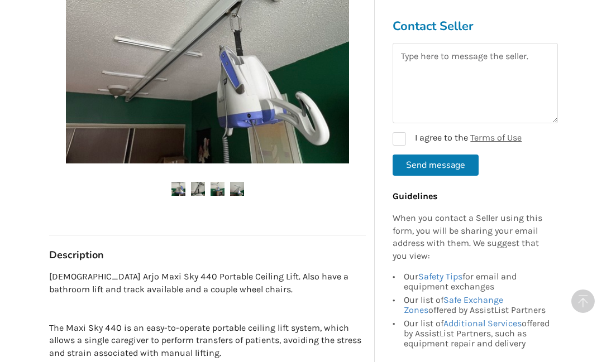
click at [234, 184] on img at bounding box center [237, 189] width 14 height 14
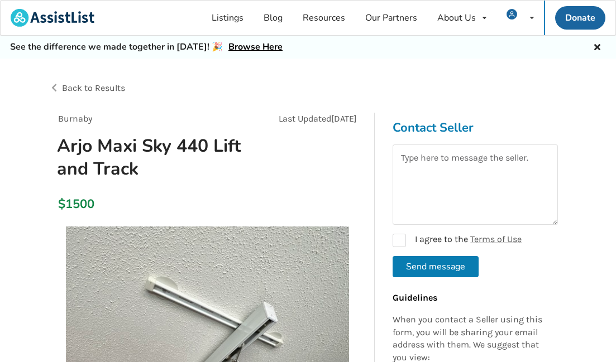
scroll to position [0, 0]
click at [71, 87] on span "Back to Results" at bounding box center [93, 88] width 63 height 11
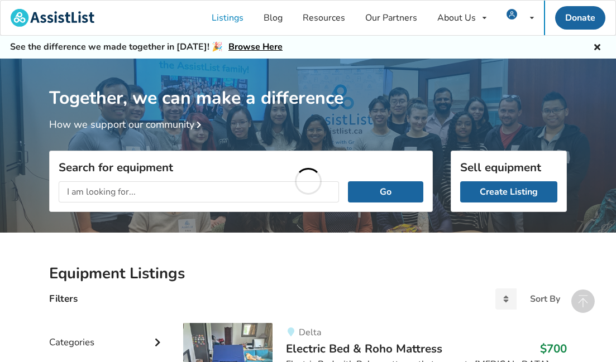
scroll to position [11, 0]
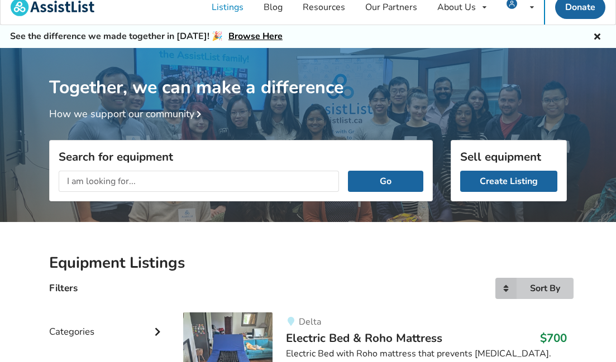
click at [544, 288] on div "Sort By" at bounding box center [545, 288] width 30 height 9
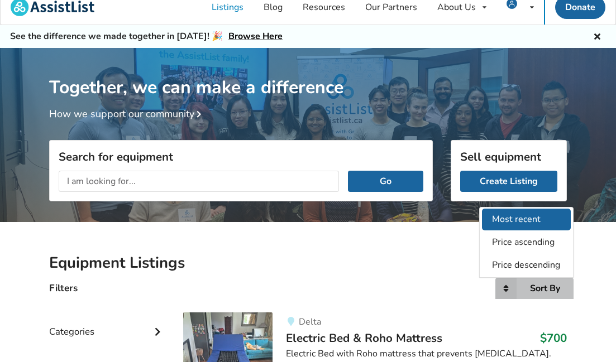
click at [512, 220] on span "Most recent" at bounding box center [517, 219] width 49 height 12
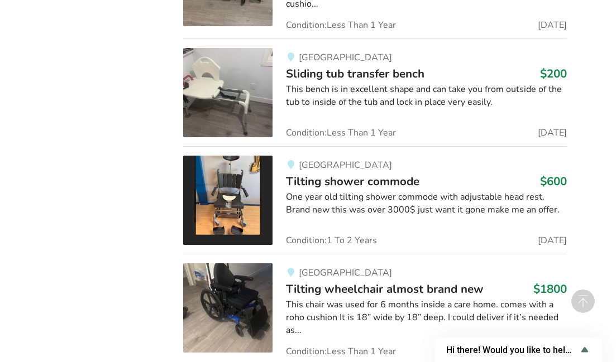
scroll to position [8259, 0]
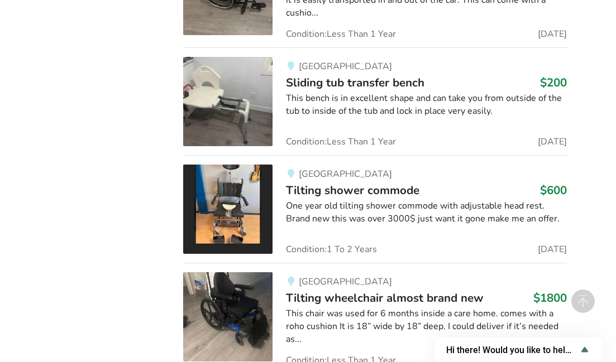
click at [351, 183] on span "Tilting shower commode" at bounding box center [352, 191] width 133 height 16
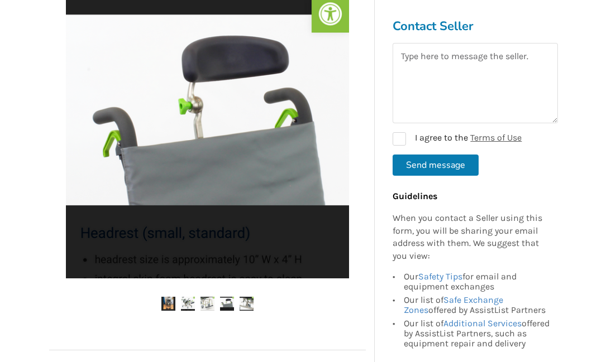
scroll to position [230, 0]
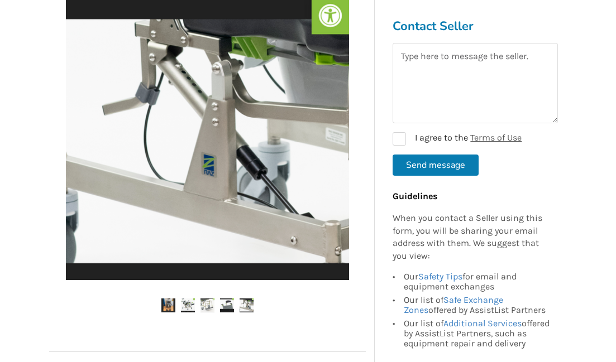
click at [163, 303] on img at bounding box center [168, 306] width 14 height 14
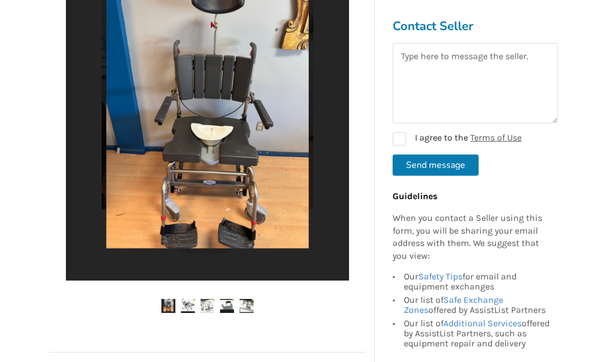
scroll to position [229, 0]
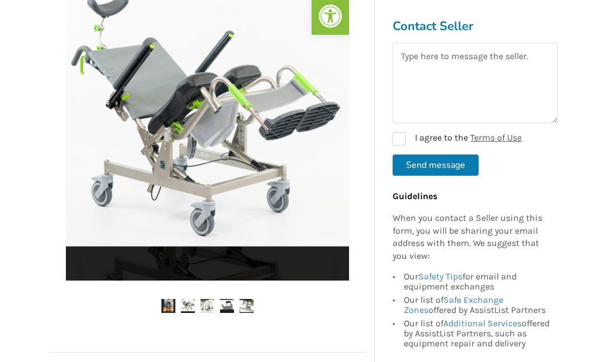
click at [188, 302] on img at bounding box center [188, 306] width 14 height 14
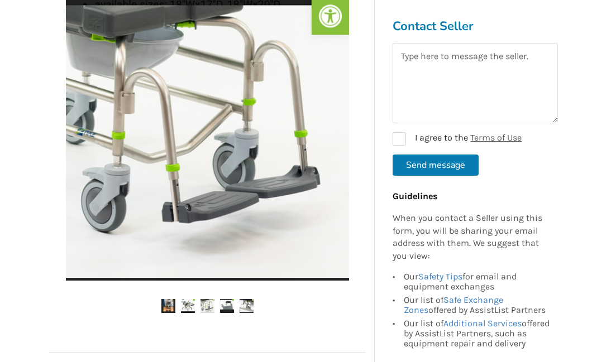
click at [208, 302] on img at bounding box center [207, 306] width 14 height 14
click at [225, 302] on img at bounding box center [227, 306] width 14 height 14
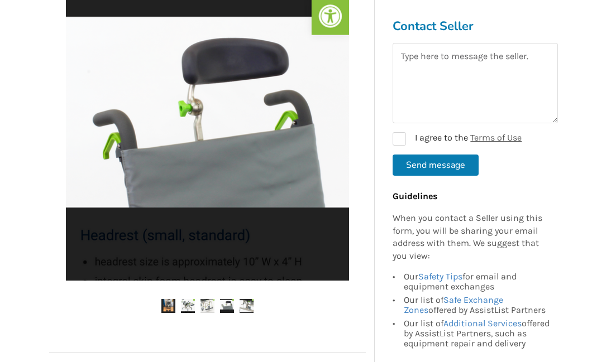
click at [243, 300] on img at bounding box center [247, 306] width 14 height 14
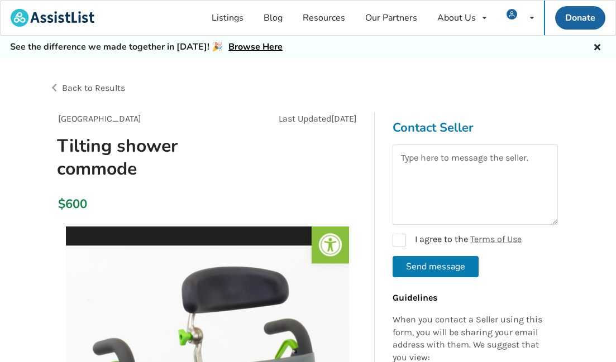
scroll to position [0, 0]
click at [83, 118] on span "[GEOGRAPHIC_DATA]" at bounding box center [99, 118] width 83 height 11
click at [80, 88] on span "Back to Results" at bounding box center [93, 88] width 63 height 11
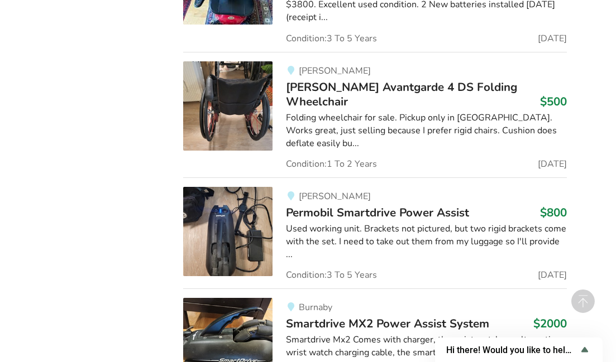
scroll to position [9814, 0]
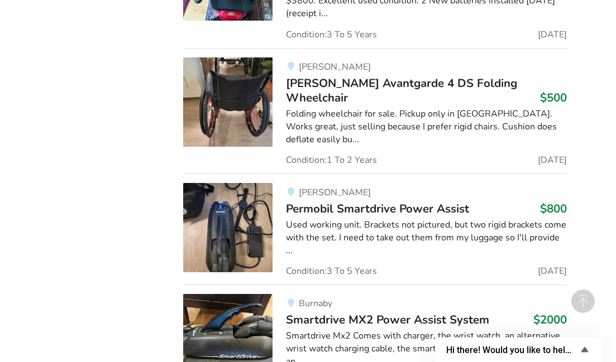
click at [353, 201] on span "Permobil Smartdrive Power Assist" at bounding box center [377, 209] width 183 height 16
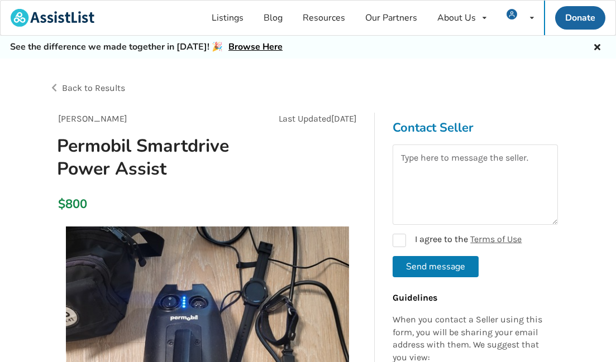
click at [87, 87] on span "Back to Results" at bounding box center [93, 88] width 63 height 11
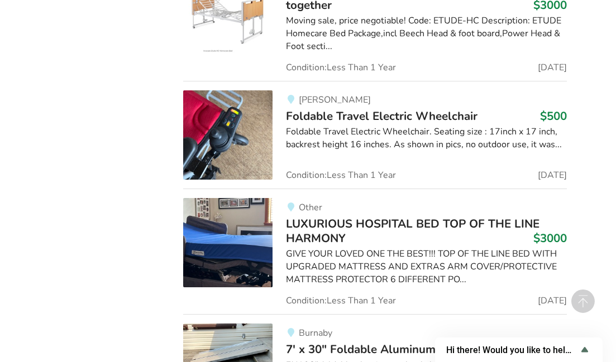
scroll to position [17110, 0]
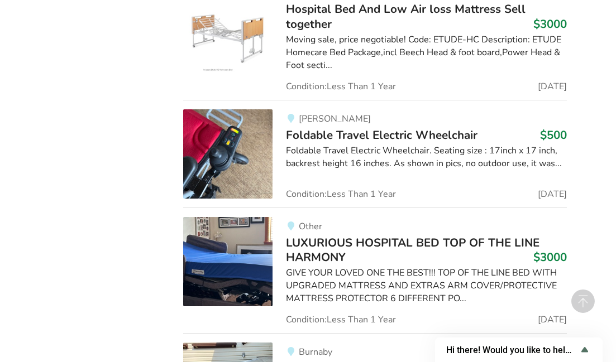
click at [333, 235] on span "LUXURIOUS HOSPITAL BED TOP OF THE LINE HARMONY" at bounding box center [413, 250] width 254 height 30
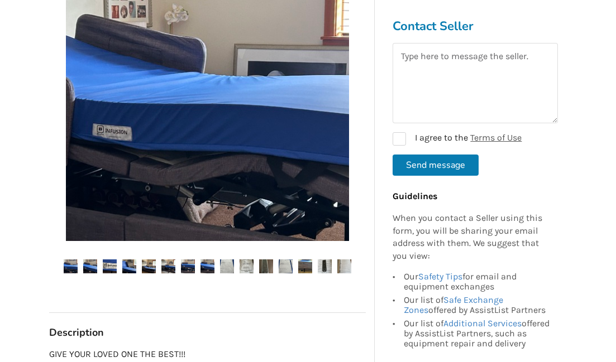
scroll to position [286, 0]
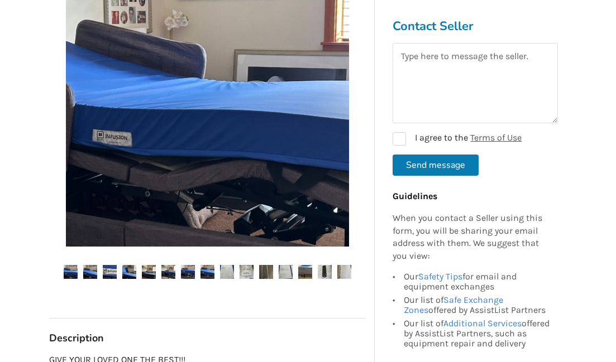
click at [90, 270] on img at bounding box center [90, 272] width 14 height 14
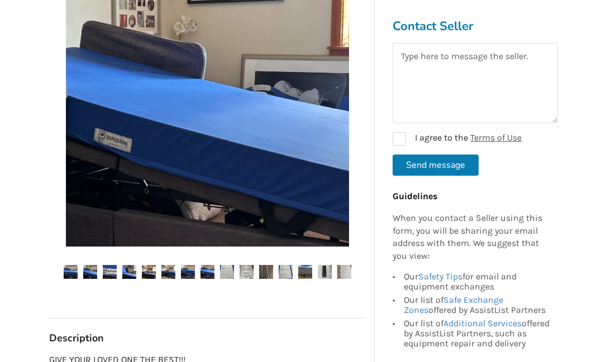
click at [109, 268] on img at bounding box center [110, 272] width 14 height 14
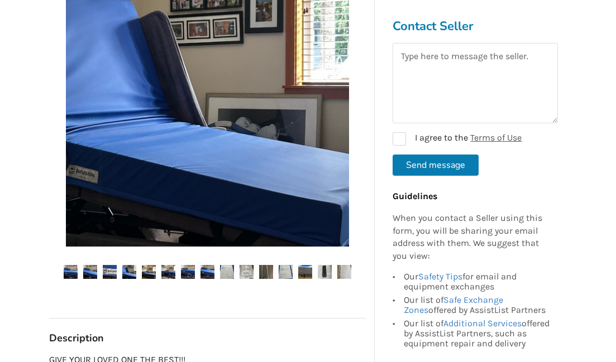
click at [126, 269] on img at bounding box center [129, 272] width 14 height 14
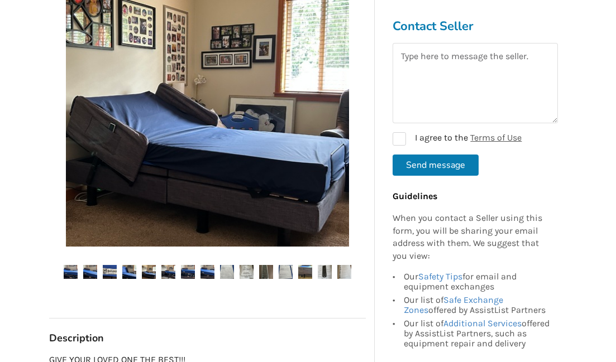
click at [145, 268] on img at bounding box center [149, 272] width 14 height 14
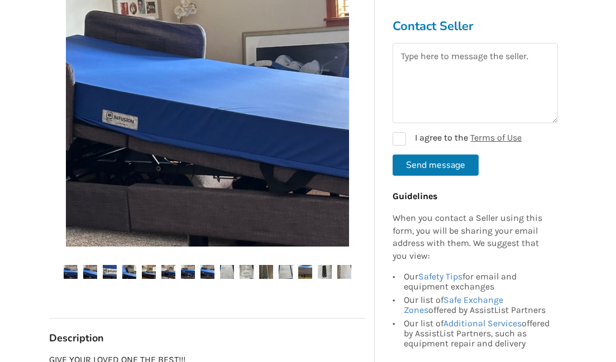
click at [165, 267] on img at bounding box center [168, 272] width 14 height 14
click at [187, 266] on img at bounding box center [188, 272] width 14 height 14
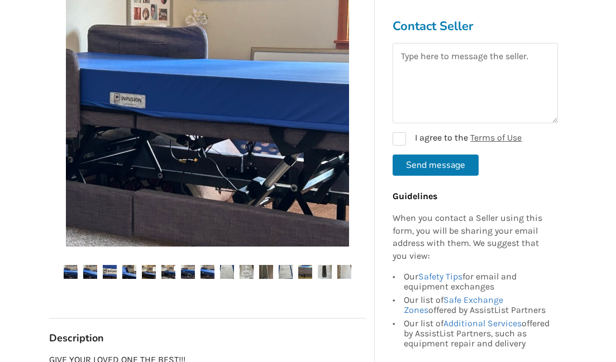
click at [207, 268] on img at bounding box center [207, 272] width 14 height 14
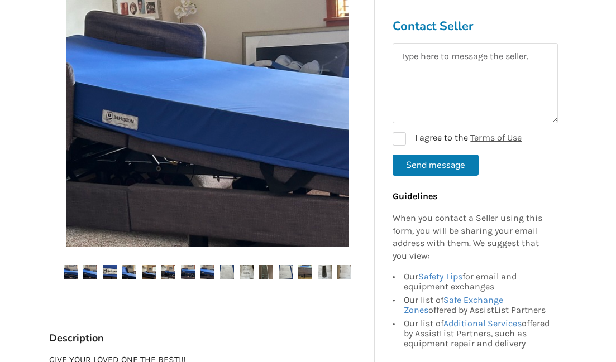
click at [222, 267] on img at bounding box center [227, 272] width 14 height 14
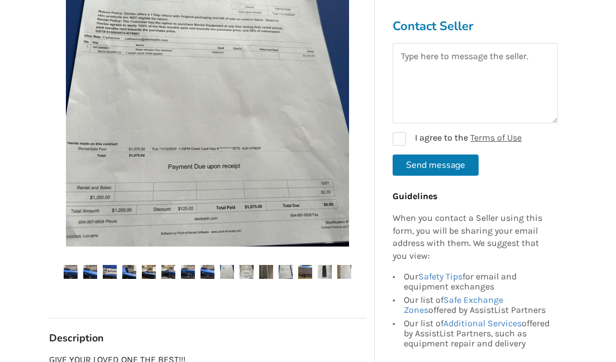
click at [246, 267] on img at bounding box center [247, 272] width 14 height 14
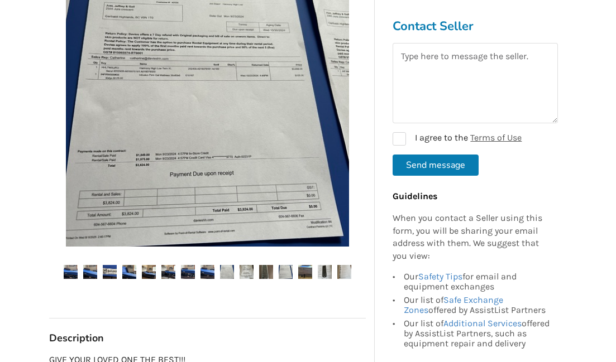
click at [264, 267] on img at bounding box center [266, 272] width 14 height 14
click at [286, 267] on img at bounding box center [286, 272] width 14 height 14
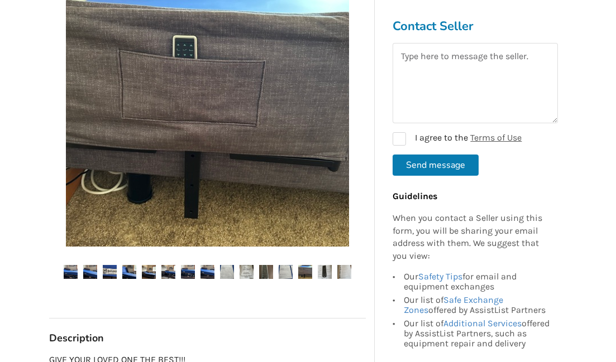
click at [302, 267] on img at bounding box center [305, 272] width 14 height 14
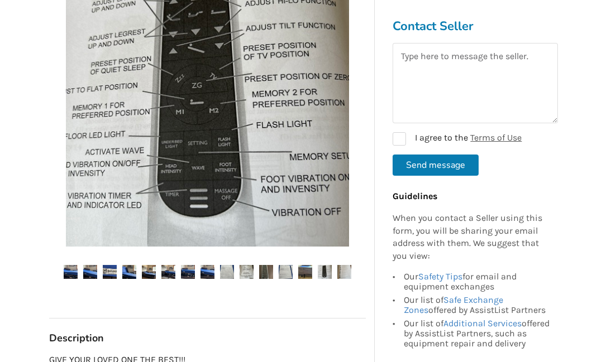
click at [324, 267] on img at bounding box center [325, 272] width 14 height 14
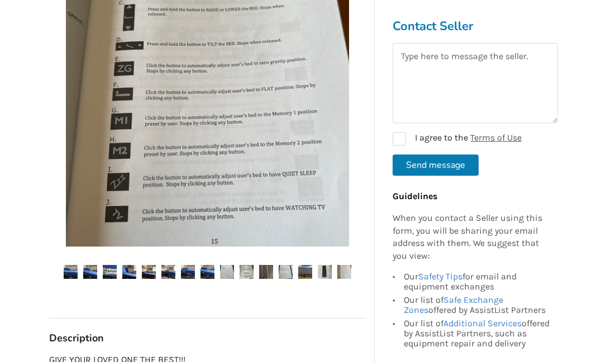
click at [345, 267] on img at bounding box center [344, 272] width 14 height 14
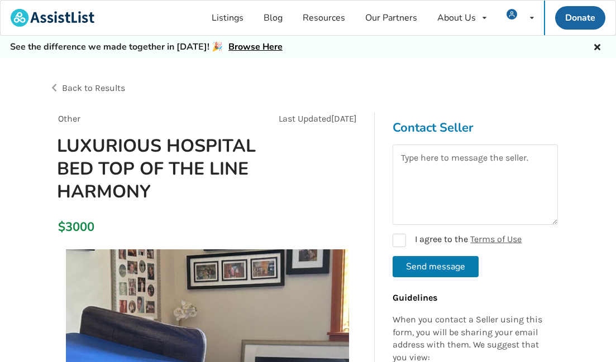
scroll to position [0, 0]
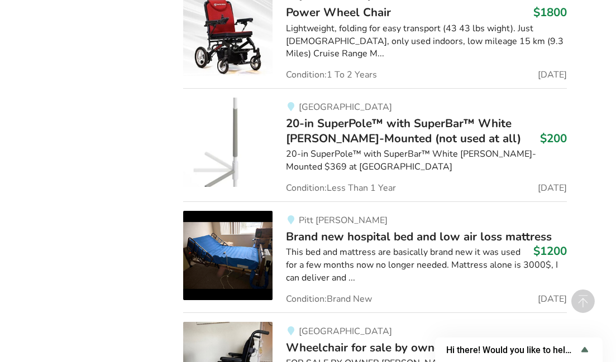
scroll to position [19143, 0]
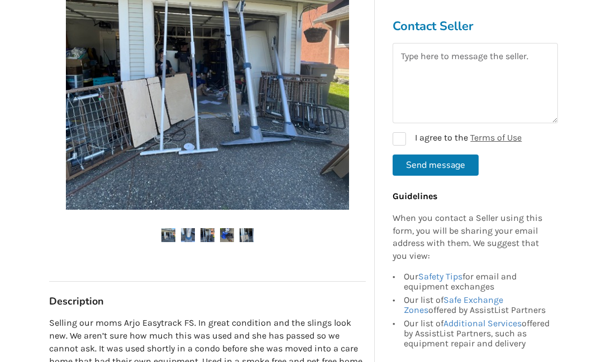
scroll to position [326, 0]
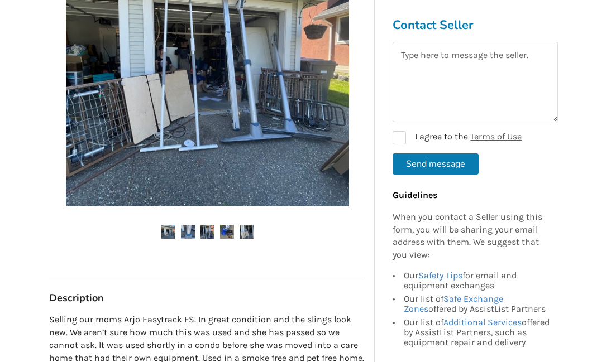
click at [185, 226] on img at bounding box center [188, 232] width 14 height 14
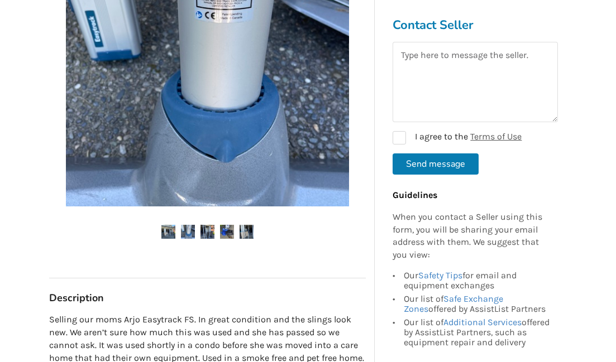
click at [166, 228] on img at bounding box center [168, 232] width 14 height 14
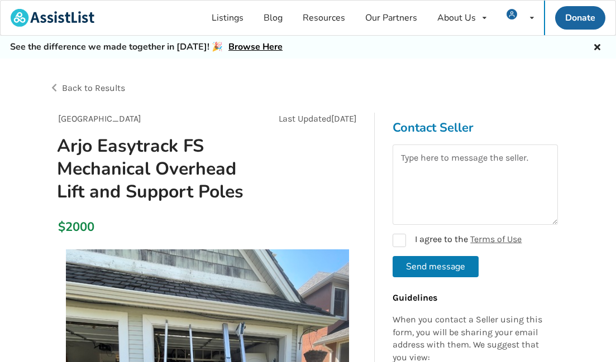
scroll to position [0, 0]
click at [67, 83] on span "Back to Results" at bounding box center [93, 88] width 63 height 11
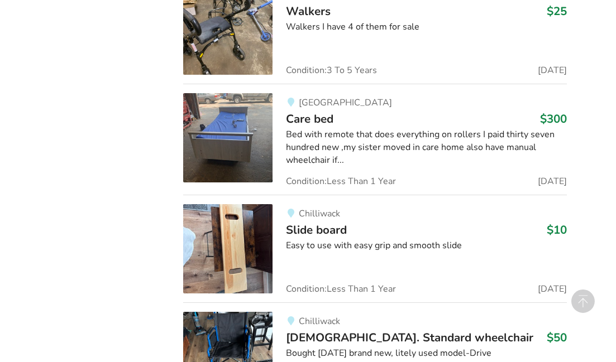
scroll to position [11676, 0]
click at [321, 222] on span "Slide board" at bounding box center [316, 230] width 61 height 16
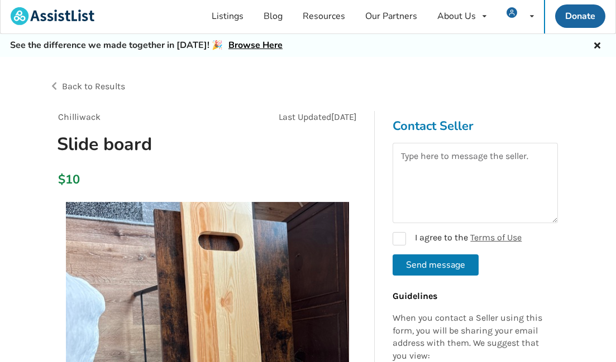
scroll to position [1, 0]
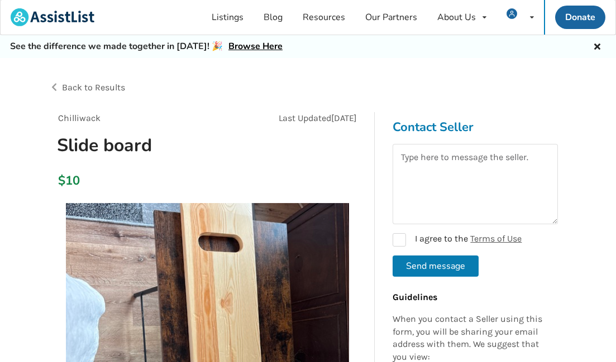
click at [79, 85] on span "Back to Results" at bounding box center [93, 87] width 63 height 11
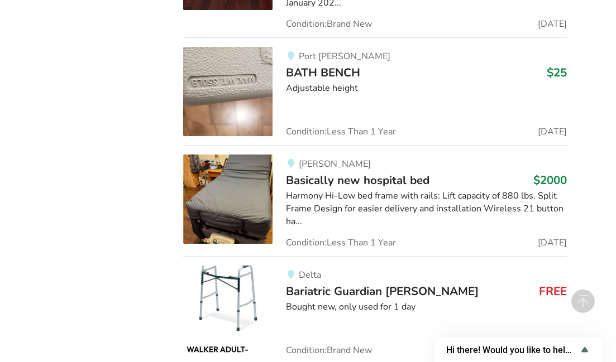
scroll to position [34029, 0]
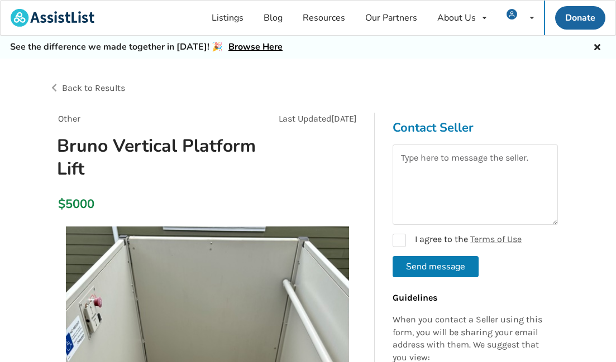
click at [75, 87] on span "Back to Results" at bounding box center [93, 88] width 63 height 11
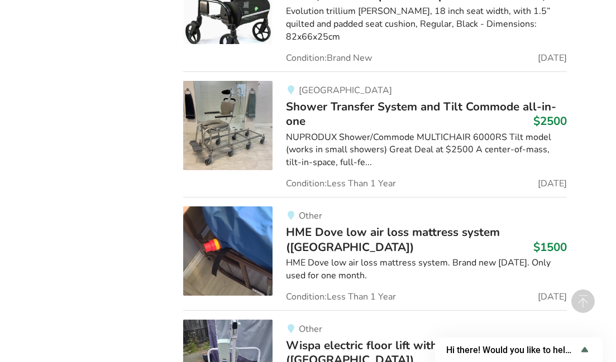
scroll to position [20752, 0]
click at [397, 338] on span "Wispa electric floor lift with manual leg opener ([GEOGRAPHIC_DATA])" at bounding box center [413, 353] width 255 height 30
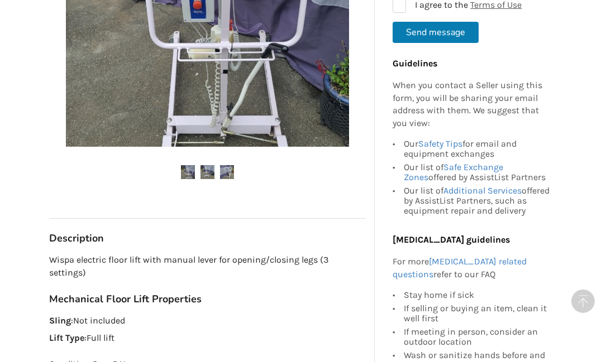
scroll to position [350, 0]
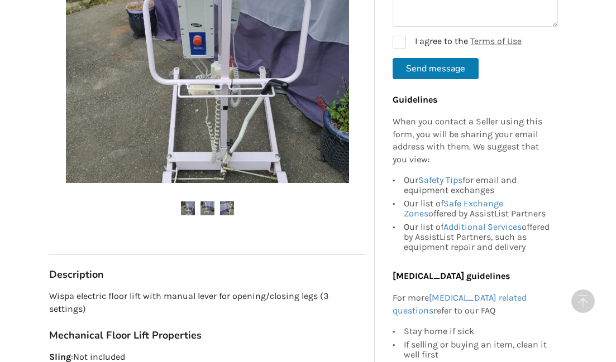
click at [207, 204] on img at bounding box center [207, 209] width 14 height 14
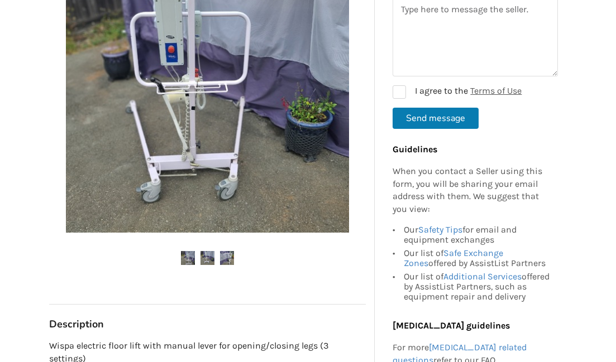
scroll to position [305, 0]
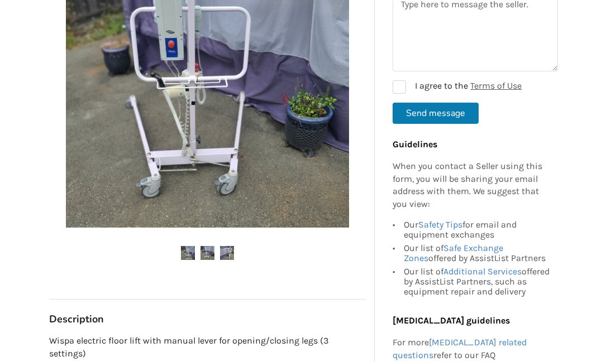
click at [226, 247] on img at bounding box center [227, 253] width 14 height 14
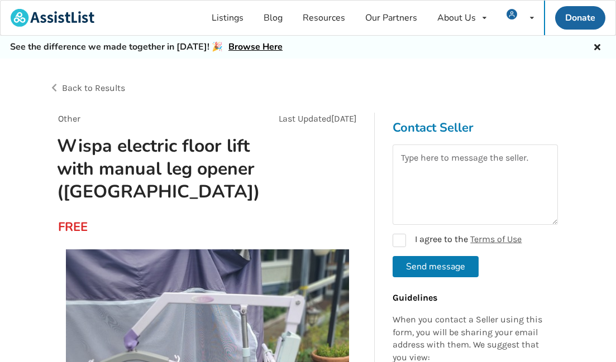
scroll to position [0, 0]
click at [71, 89] on span "Back to Results" at bounding box center [93, 88] width 63 height 11
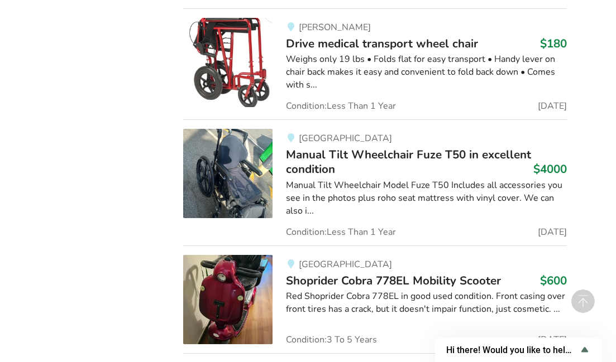
scroll to position [62572, 0]
